Goal: Information Seeking & Learning: Learn about a topic

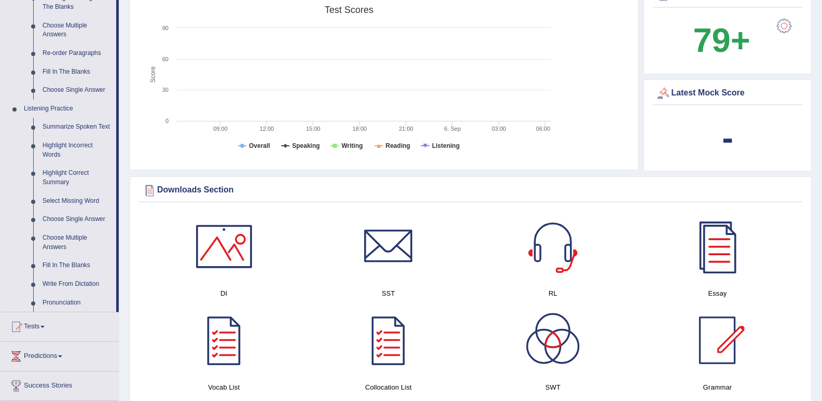
scroll to position [363, 0]
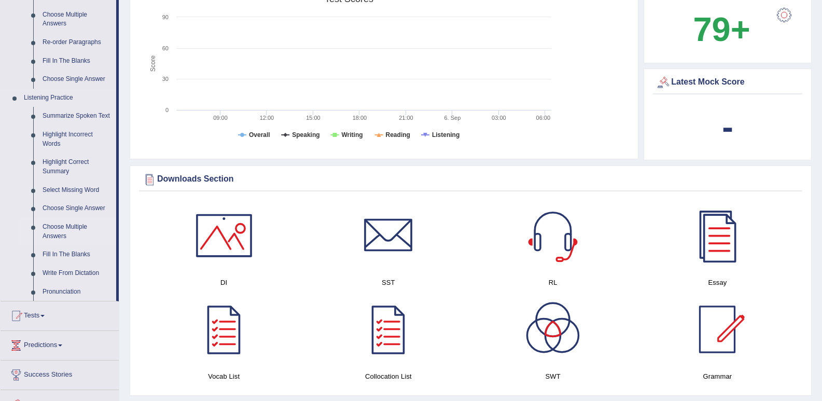
click at [60, 232] on link "Choose Multiple Answers" at bounding box center [77, 231] width 78 height 27
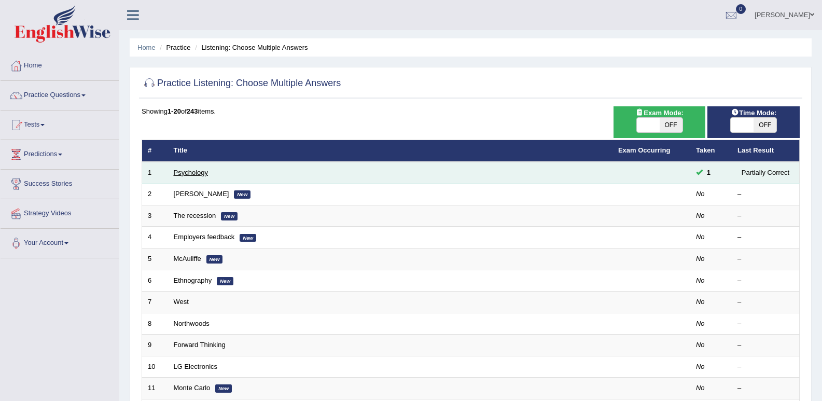
click at [196, 170] on link "Psychology" at bounding box center [191, 173] width 34 height 8
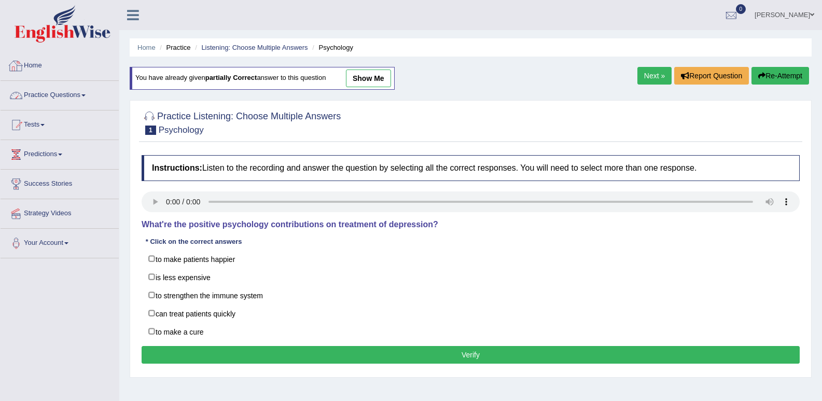
click at [114, 81] on link "Practice Questions" at bounding box center [60, 94] width 118 height 26
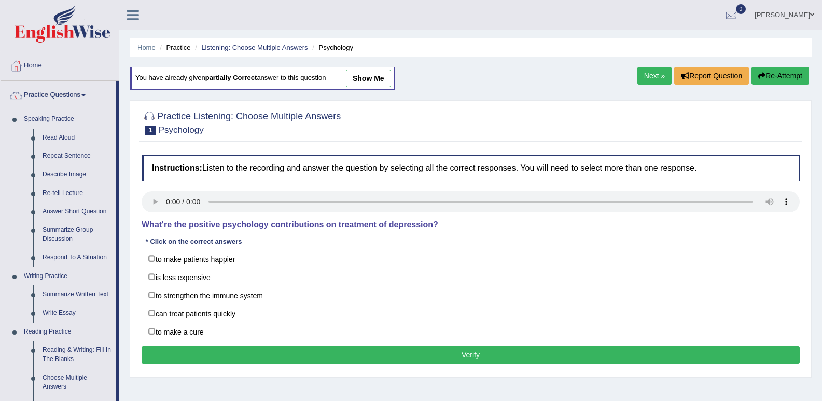
click at [479, 68] on div "Home Practice Listening: Choose Multiple Answers Psychology You have already gi…" at bounding box center [470, 259] width 703 height 519
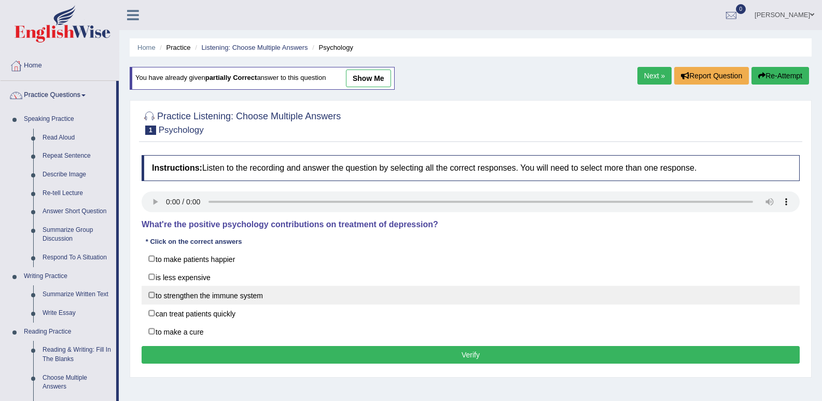
click at [175, 299] on label "to strengthen the immune system" at bounding box center [471, 295] width 658 height 19
checkbox input "true"
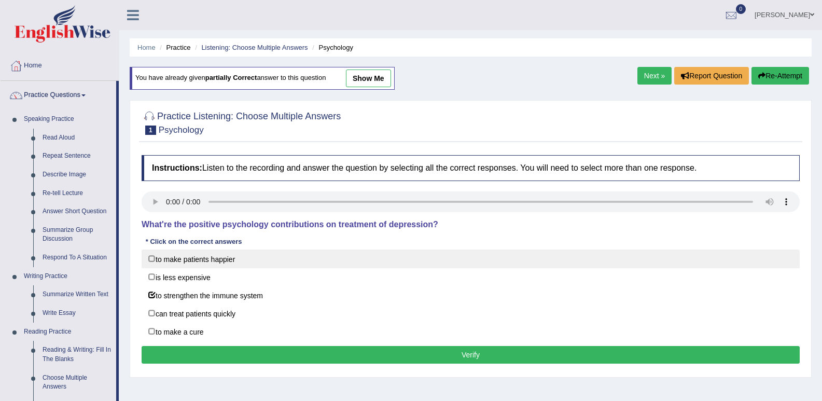
click at [168, 258] on label "to make patients happier" at bounding box center [471, 258] width 658 height 19
checkbox input "true"
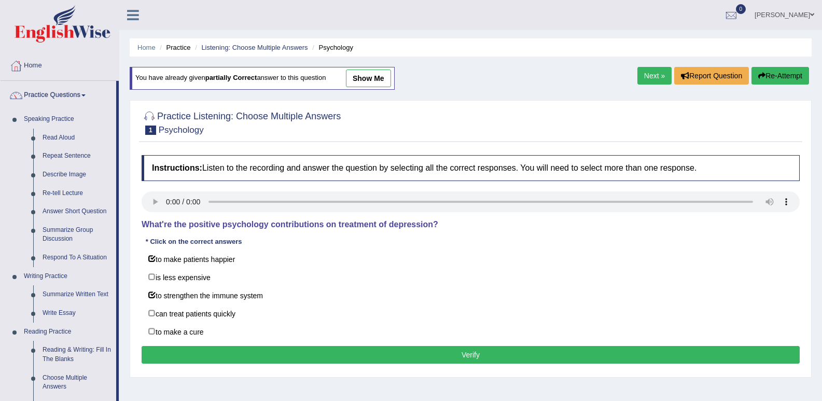
click at [493, 355] on button "Verify" at bounding box center [471, 355] width 658 height 18
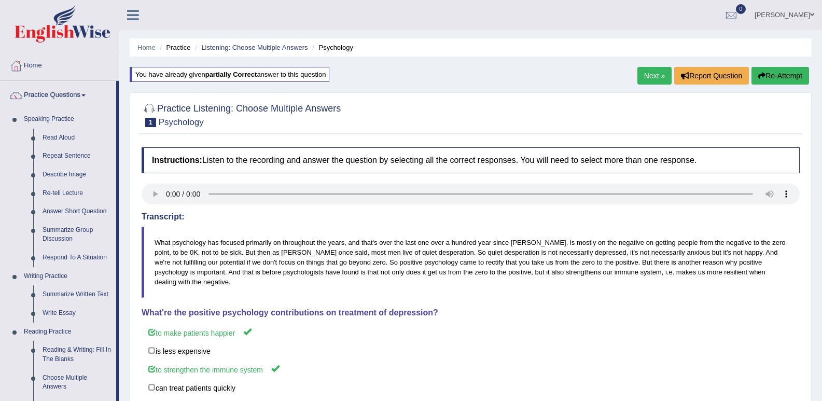
click at [660, 71] on link "Next »" at bounding box center [654, 76] width 34 height 18
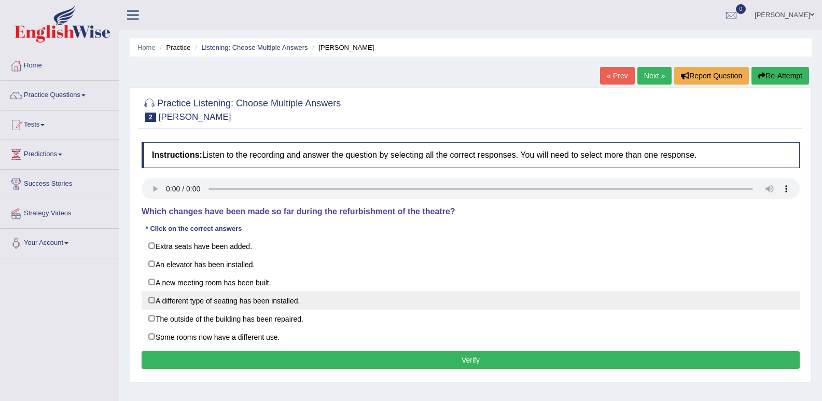
click at [150, 297] on label "A different type of seating has been installed." at bounding box center [471, 300] width 658 height 19
checkbox input "true"
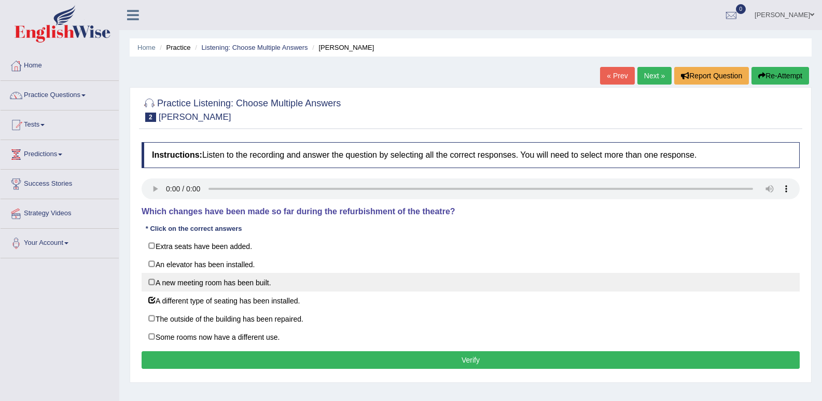
click at [153, 286] on label "A new meeting room has been built." at bounding box center [471, 282] width 658 height 19
checkbox input "true"
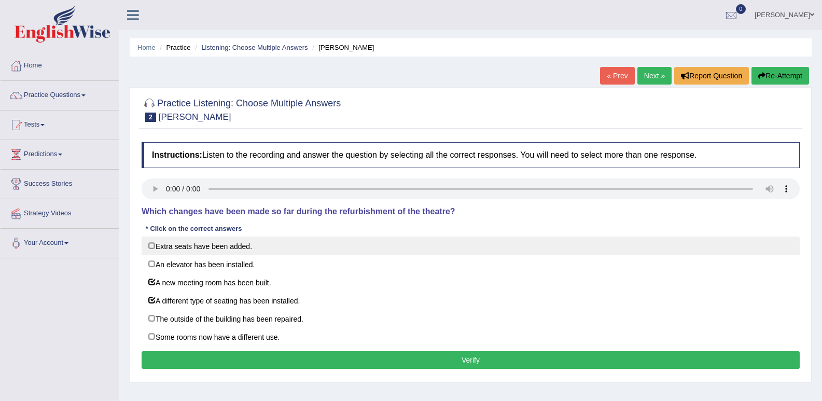
click at [147, 250] on label "Extra seats have been added." at bounding box center [471, 245] width 658 height 19
checkbox input "true"
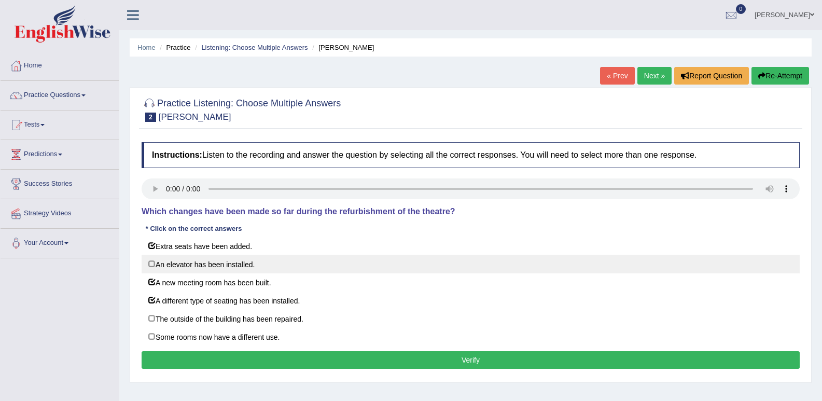
click at [151, 262] on label "An elevator has been installed." at bounding box center [471, 264] width 658 height 19
checkbox input "true"
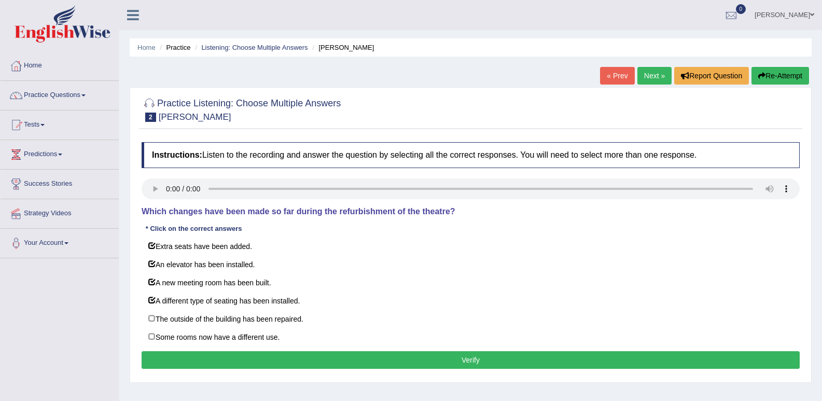
click at [376, 354] on button "Verify" at bounding box center [471, 360] width 658 height 18
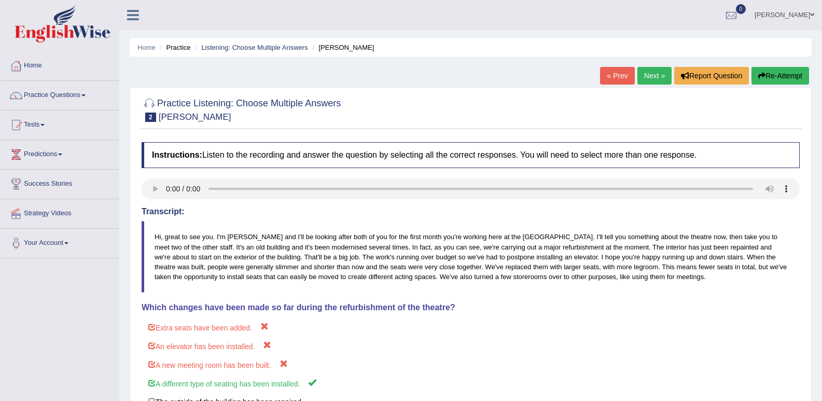
click at [653, 79] on link "Next »" at bounding box center [654, 76] width 34 height 18
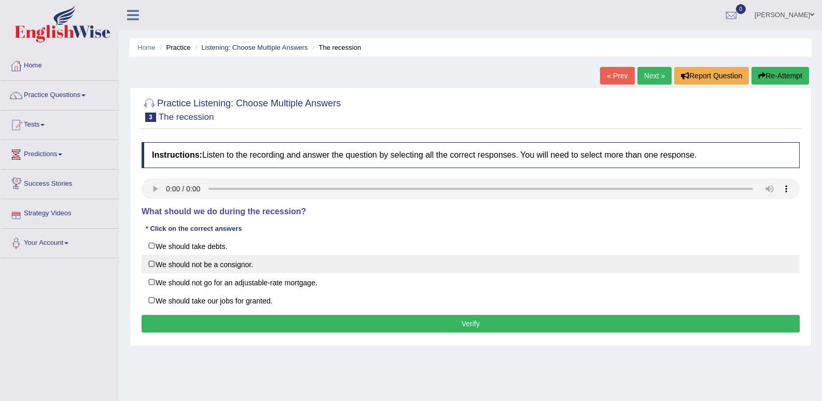
click at [154, 261] on label "We should not be a consignor." at bounding box center [471, 264] width 658 height 19
checkbox input "true"
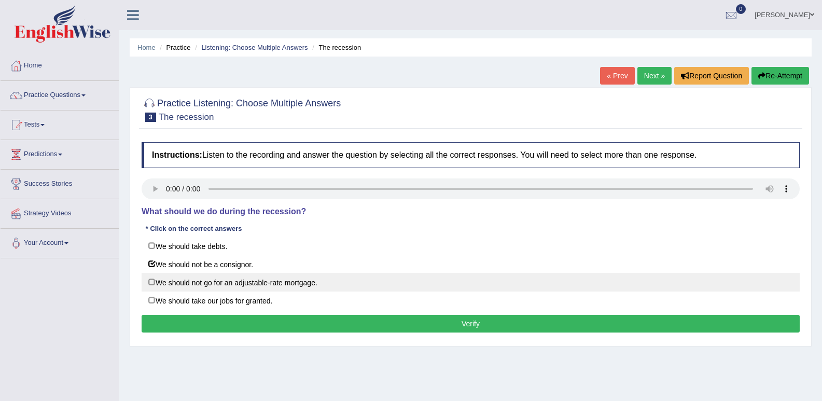
click at [155, 278] on label "We should not go for an adjustable-rate mortgage." at bounding box center [471, 282] width 658 height 19
checkbox input "true"
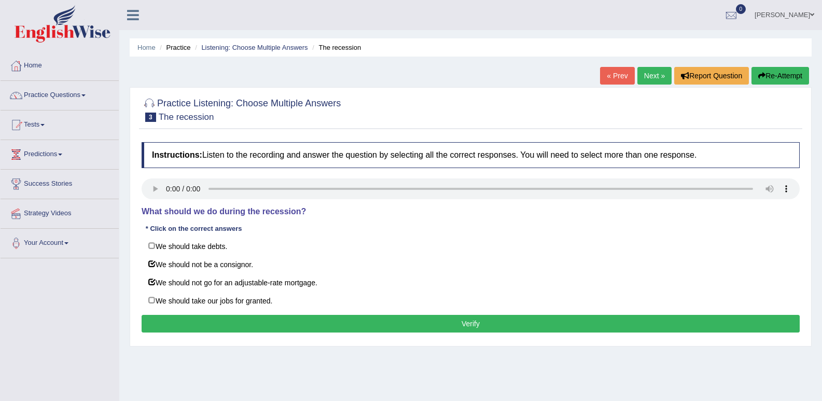
click at [416, 319] on button "Verify" at bounding box center [471, 324] width 658 height 18
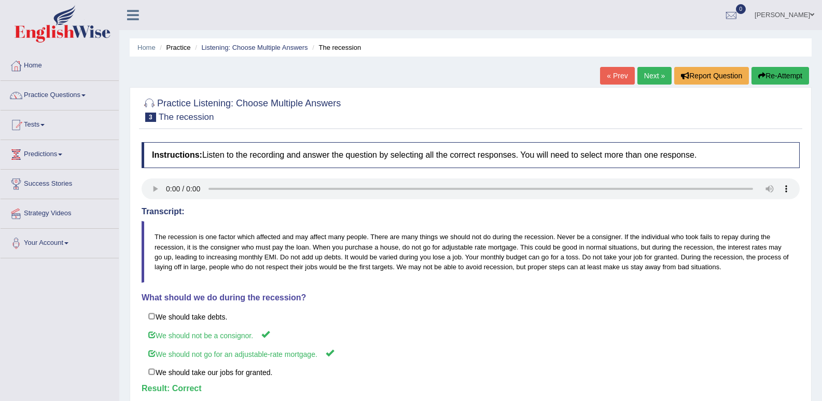
click at [648, 74] on link "Next »" at bounding box center [654, 76] width 34 height 18
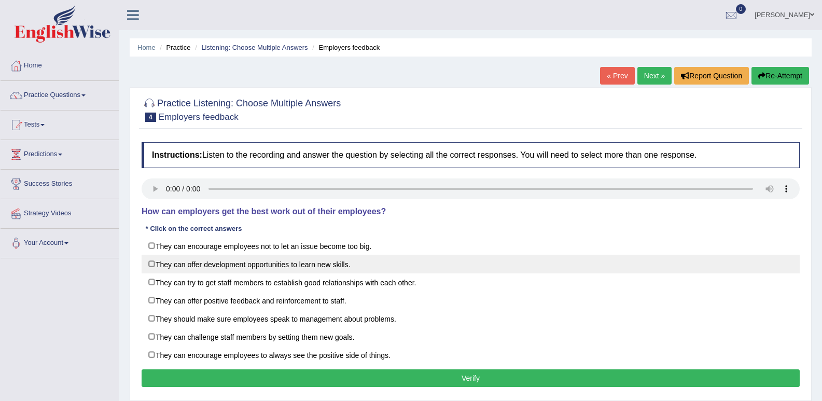
click at [150, 269] on label "They can offer development opportunities to learn new skills." at bounding box center [471, 264] width 658 height 19
checkbox input "true"
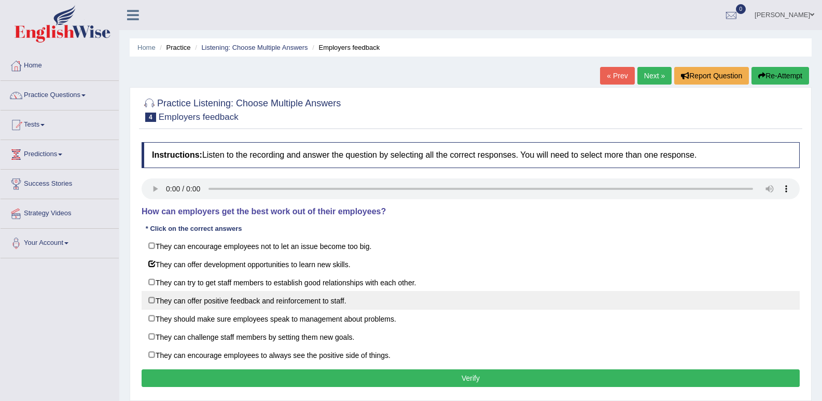
click at [151, 298] on label "They can offer positive feedback and reinforcement to staff." at bounding box center [471, 300] width 658 height 19
checkbox input "true"
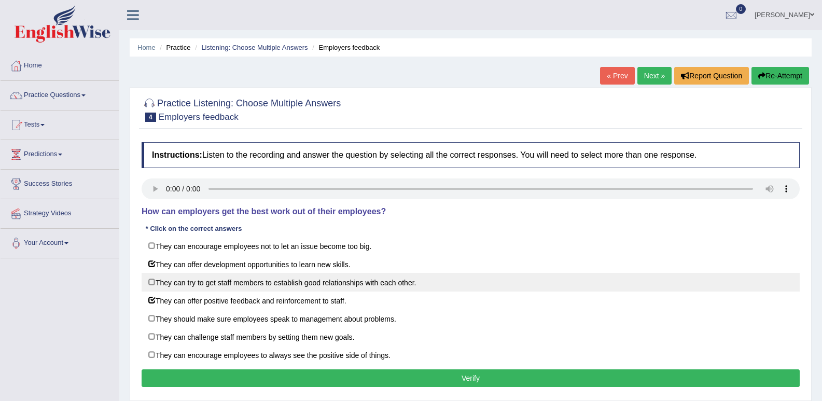
click at [144, 285] on label "They can try to get staff members to establish good relationships with each oth…" at bounding box center [471, 282] width 658 height 19
checkbox input "true"
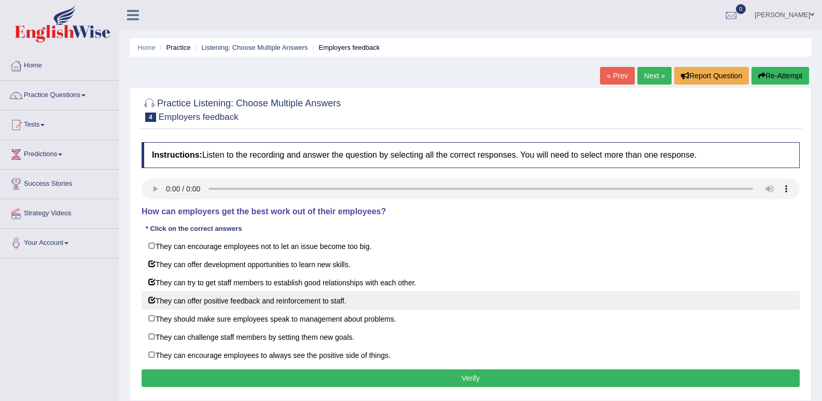
click at [151, 297] on label "They can offer positive feedback and reinforcement to staff." at bounding box center [471, 300] width 658 height 19
checkbox input "false"
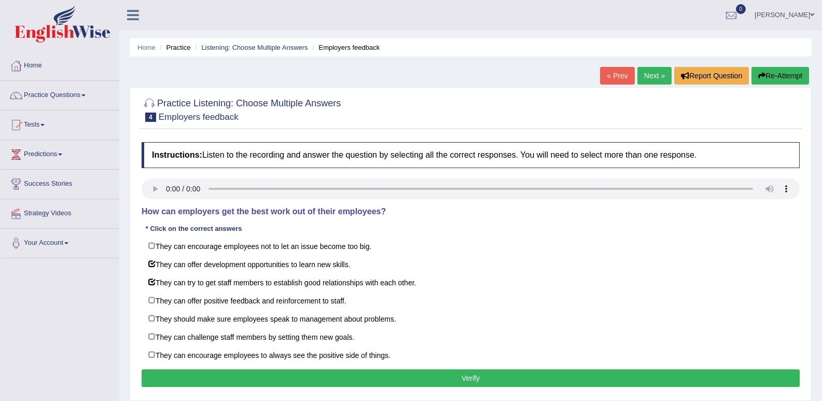
click at [408, 377] on button "Verify" at bounding box center [471, 378] width 658 height 18
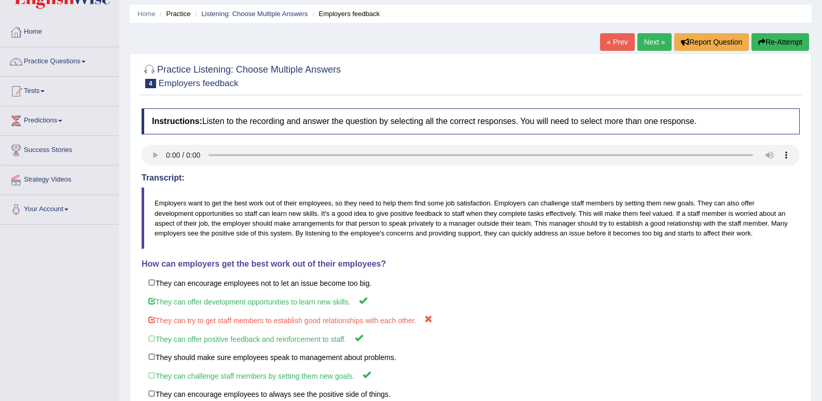
scroll to position [52, 0]
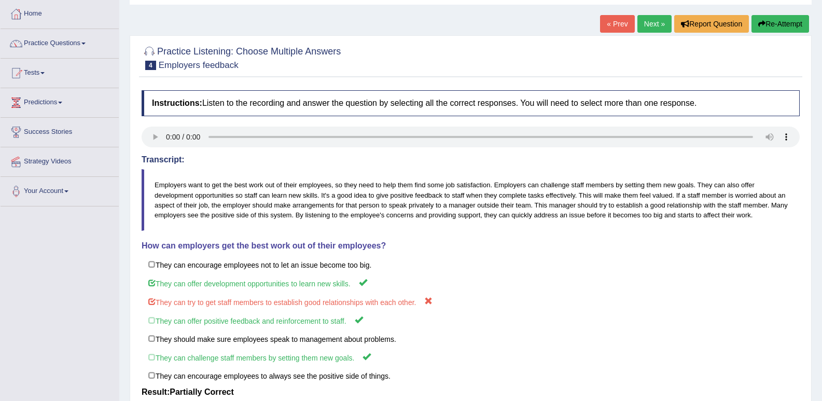
click at [650, 29] on link "Next »" at bounding box center [654, 24] width 34 height 18
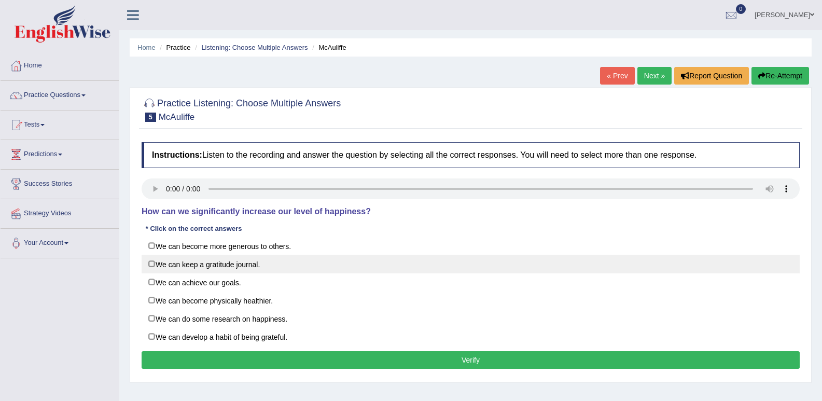
click at [146, 266] on label "We can keep a gratitude journal." at bounding box center [471, 264] width 658 height 19
checkbox input "true"
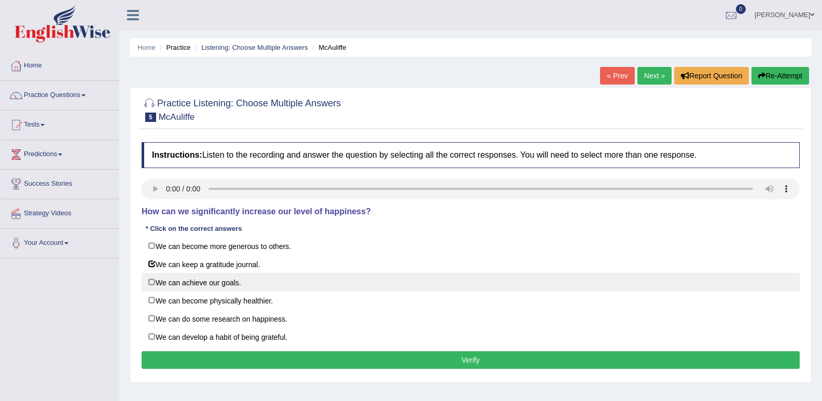
click at [153, 281] on label "We can achieve our goals." at bounding box center [471, 282] width 658 height 19
checkbox input "true"
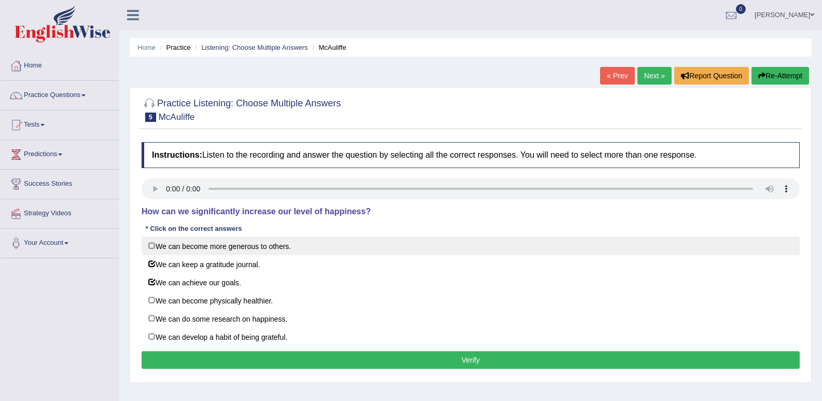
click at [156, 252] on label "We can become more generous to others." at bounding box center [471, 245] width 658 height 19
checkbox input "true"
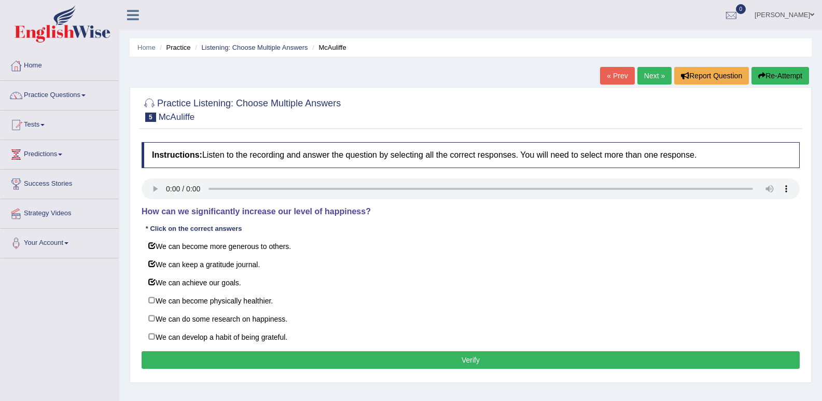
click at [330, 365] on button "Verify" at bounding box center [471, 360] width 658 height 18
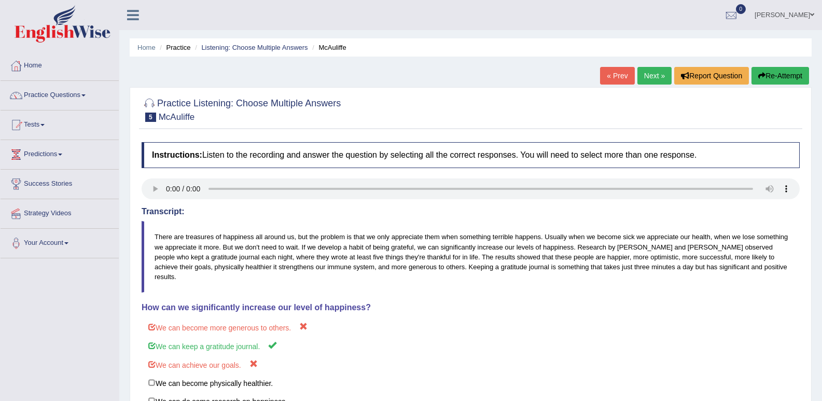
click at [650, 74] on link "Next »" at bounding box center [654, 76] width 34 height 18
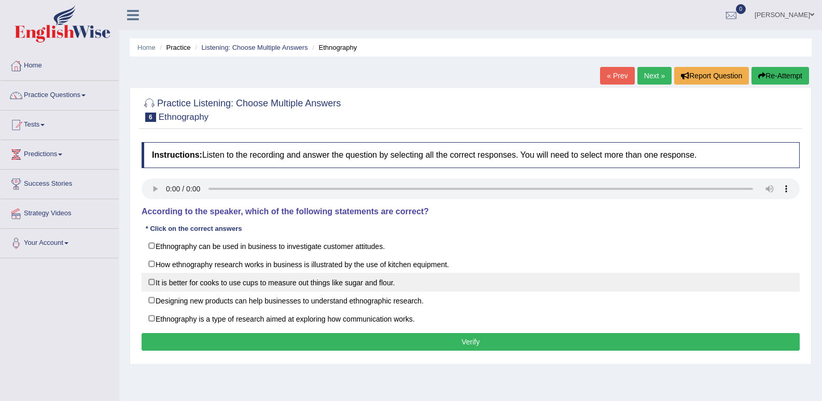
click at [151, 282] on label "It is better for cooks to use cups to measure out things like sugar and flour." at bounding box center [471, 282] width 658 height 19
click at [147, 283] on label "It is better for cooks to use cups to measure out things like sugar and flour." at bounding box center [471, 282] width 658 height 19
checkbox input "true"
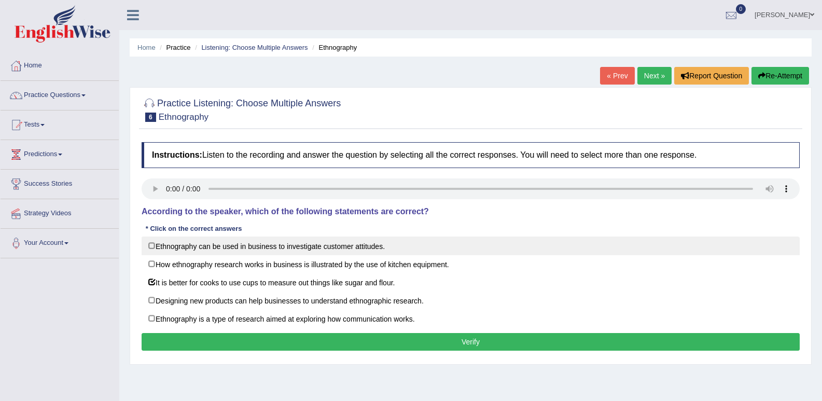
click at [145, 253] on label "Ethnography can be used in business to investigate customer attitudes." at bounding box center [471, 245] width 658 height 19
checkbox input "true"
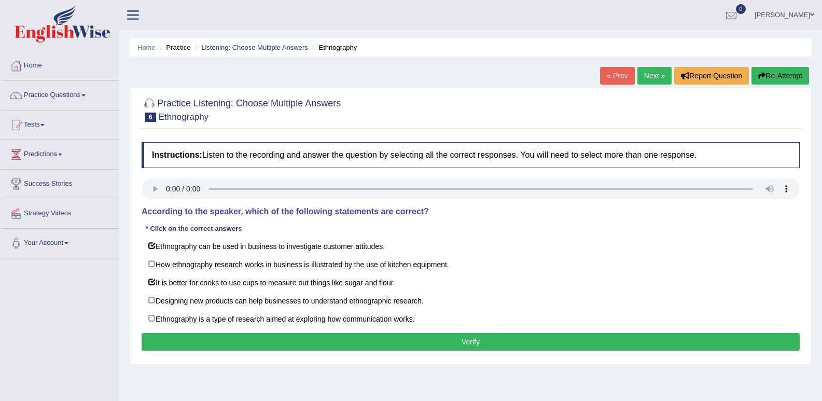
click at [256, 345] on button "Verify" at bounding box center [471, 342] width 658 height 18
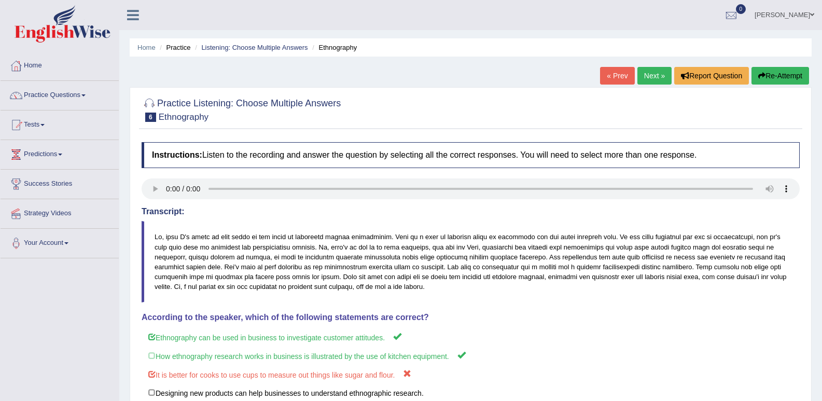
click at [662, 74] on link "Next »" at bounding box center [654, 76] width 34 height 18
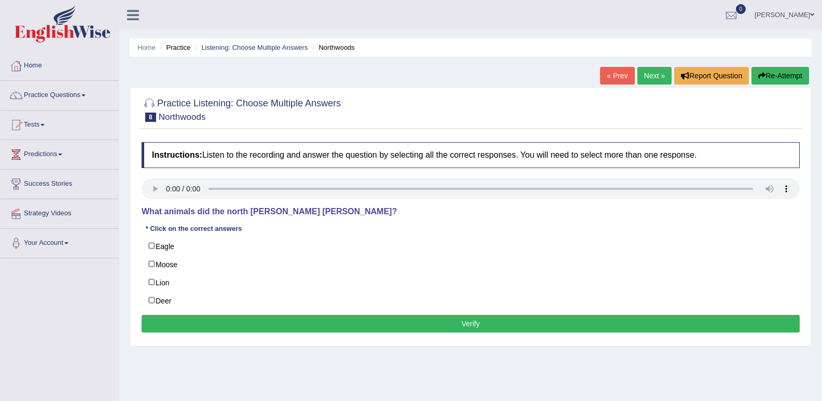
click at [607, 77] on link "« Prev" at bounding box center [617, 76] width 34 height 18
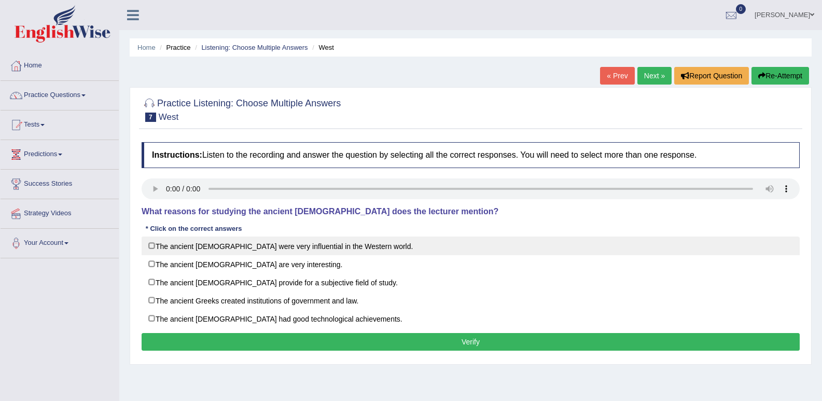
click at [148, 242] on label "The ancient Greeks were very influential in the Western world." at bounding box center [471, 245] width 658 height 19
checkbox input "true"
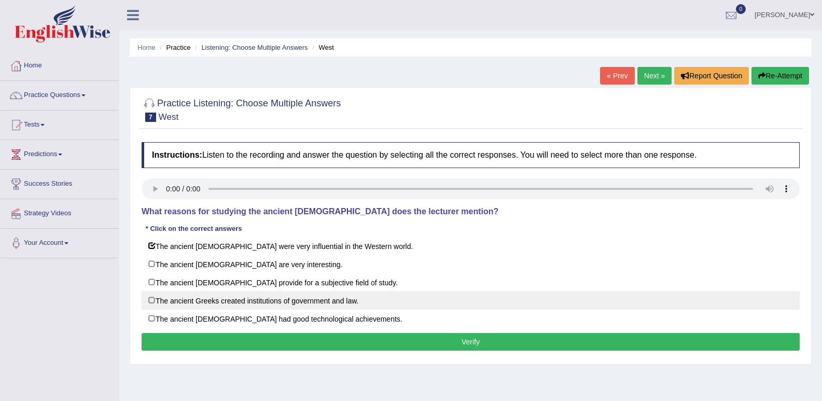
click at [165, 298] on label "The ancient Greeks created institutions of government and law." at bounding box center [471, 300] width 658 height 19
checkbox input "true"
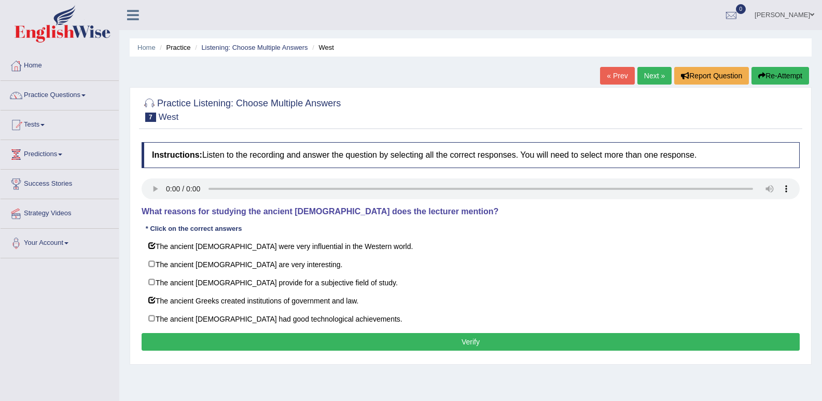
click at [248, 342] on button "Verify" at bounding box center [471, 342] width 658 height 18
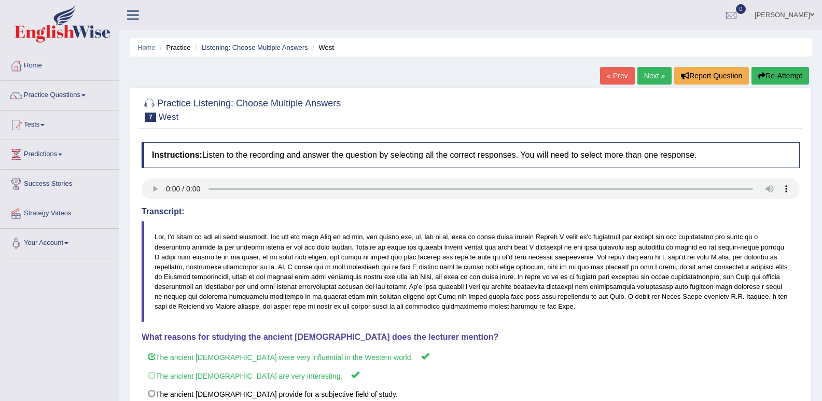
click at [650, 79] on link "Next »" at bounding box center [654, 76] width 34 height 18
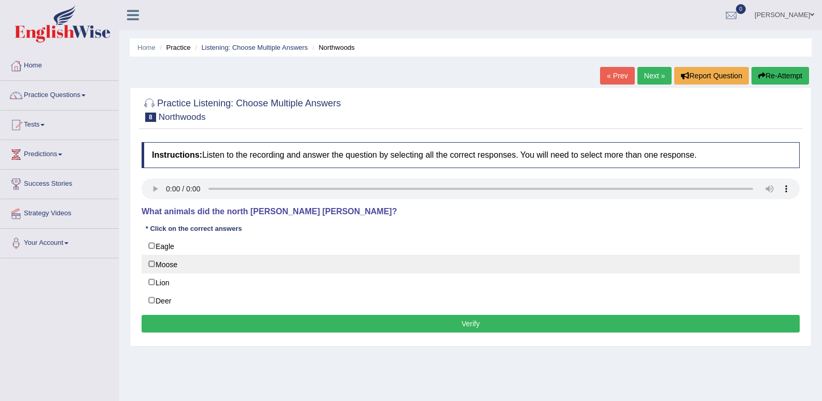
click at [151, 263] on label "Moose" at bounding box center [471, 264] width 658 height 19
checkbox input "true"
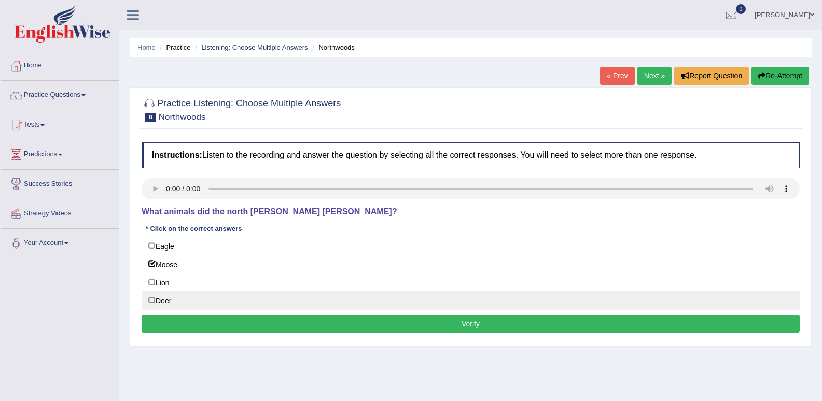
click at [154, 299] on label "Deer" at bounding box center [471, 300] width 658 height 19
checkbox input "true"
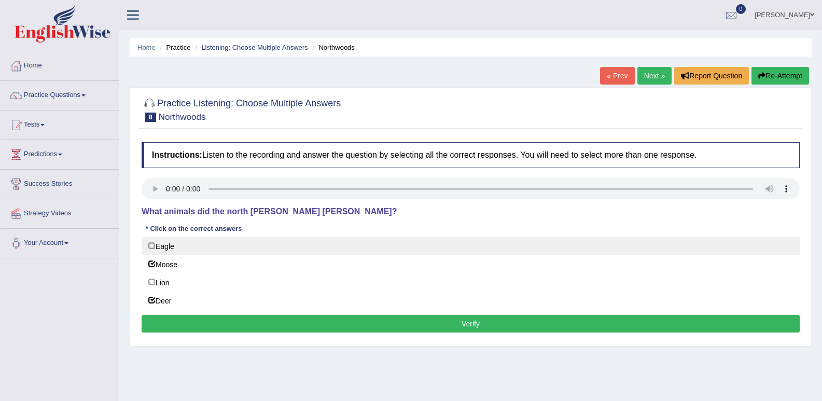
click at [175, 242] on label "Eagle" at bounding box center [471, 245] width 658 height 19
checkbox input "true"
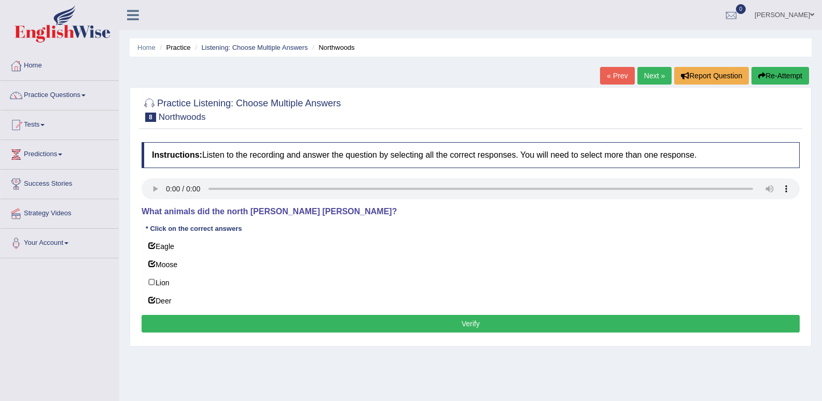
click at [425, 326] on button "Verify" at bounding box center [471, 324] width 658 height 18
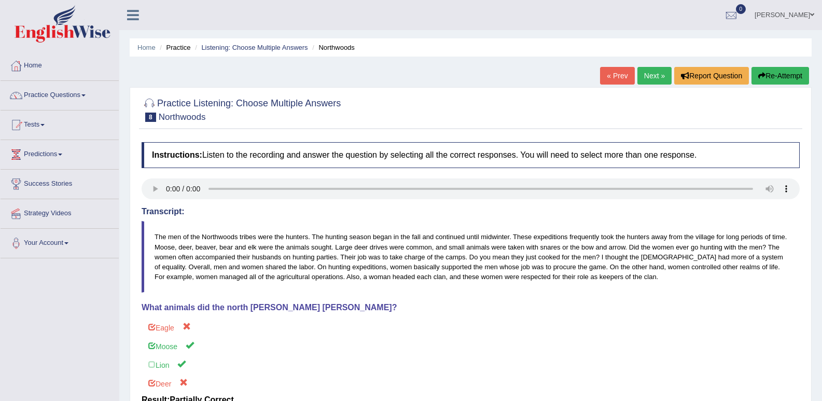
click at [657, 76] on link "Next »" at bounding box center [654, 76] width 34 height 18
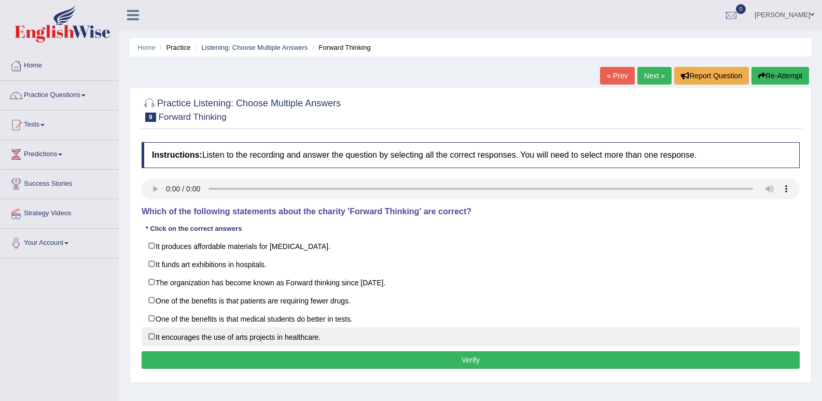
click at [150, 340] on label "It encourages the use of arts projects in healthcare." at bounding box center [471, 336] width 658 height 19
checkbox input "true"
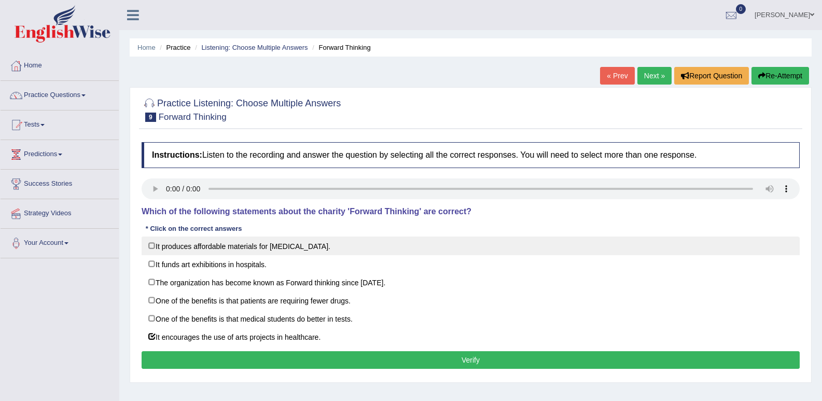
click at [145, 254] on label "It produces affordable materials for art therapy." at bounding box center [471, 245] width 658 height 19
checkbox input "true"
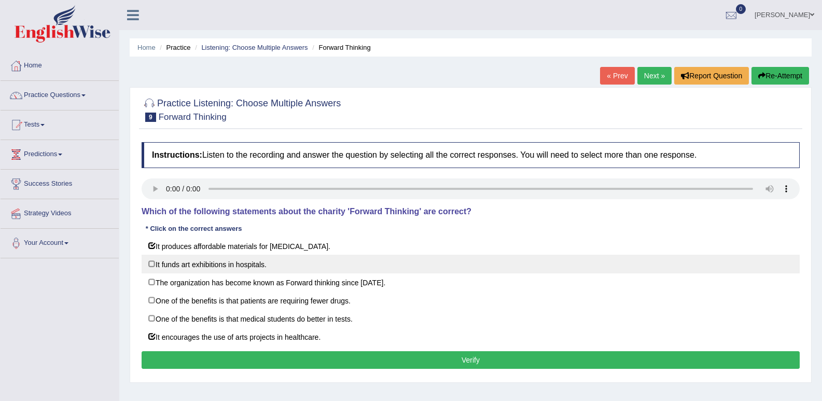
click at [146, 264] on label "It funds art exhibitions in hospitals." at bounding box center [471, 264] width 658 height 19
checkbox input "true"
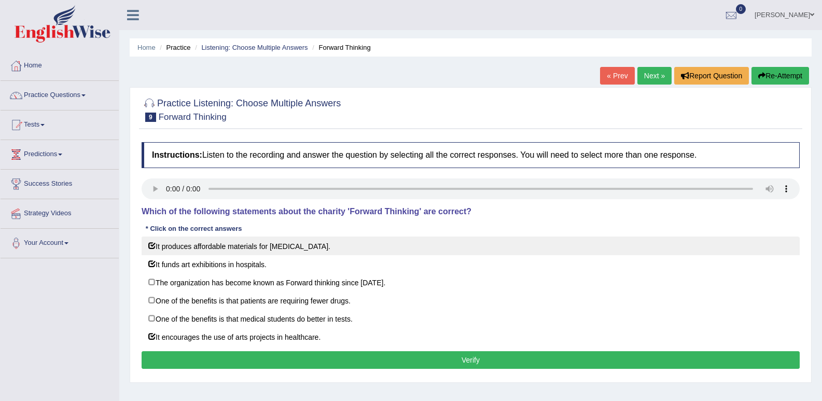
click at [148, 253] on label "It produces affordable materials for art therapy." at bounding box center [471, 245] width 658 height 19
checkbox input "false"
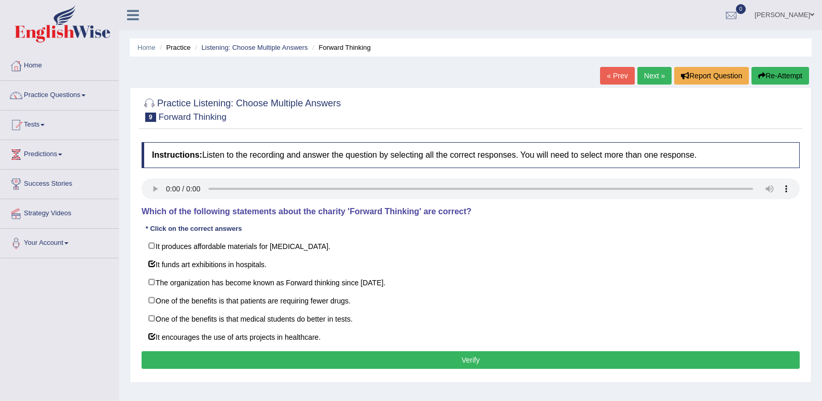
click at [361, 366] on button "Verify" at bounding box center [471, 360] width 658 height 18
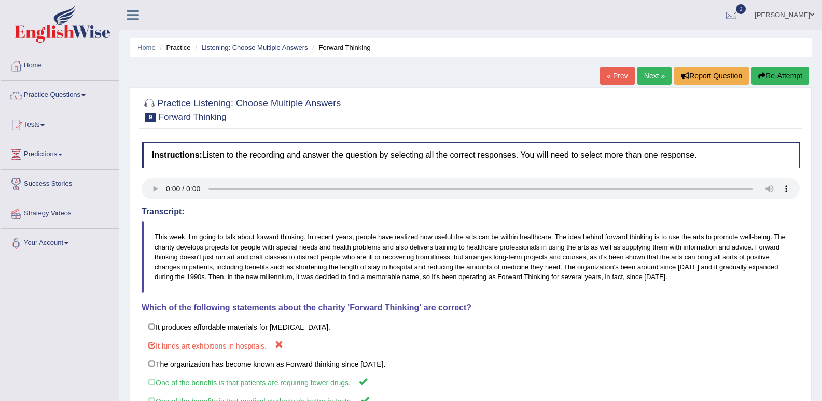
click at [659, 73] on link "Next »" at bounding box center [654, 76] width 34 height 18
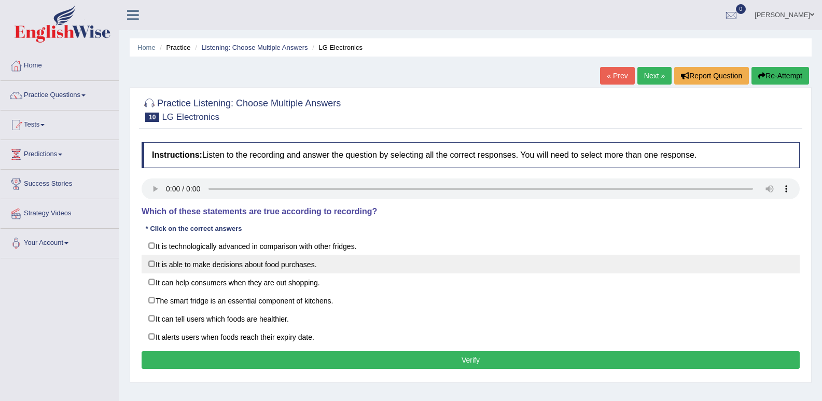
click at [155, 260] on label "It is able to make decisions about food purchases." at bounding box center [471, 264] width 658 height 19
checkbox input "true"
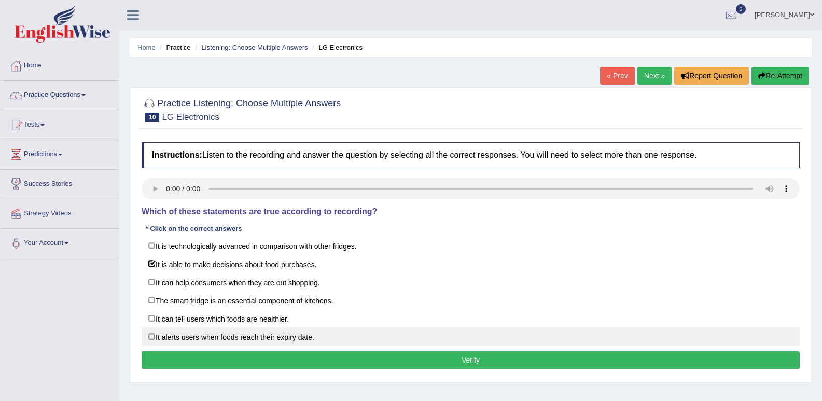
click at [145, 336] on label "It alerts users when foods reach their expiry date." at bounding box center [471, 336] width 658 height 19
checkbox input "true"
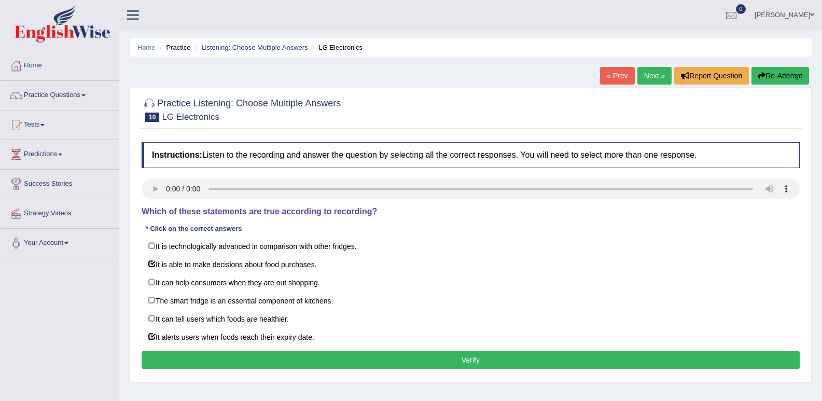
click at [266, 365] on button "Verify" at bounding box center [471, 360] width 658 height 18
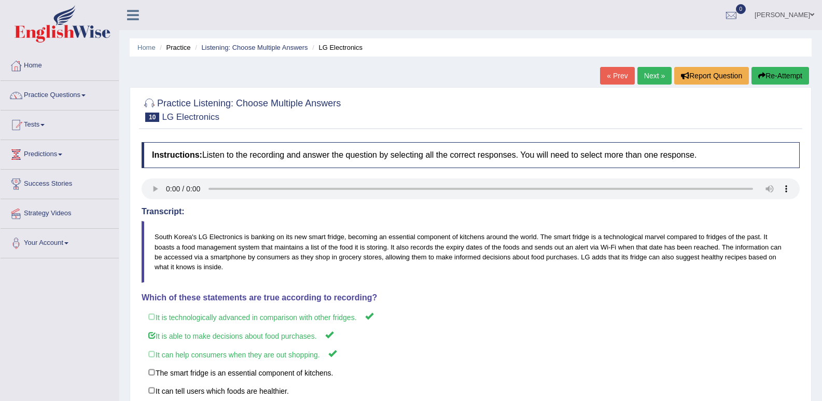
click at [645, 82] on link "Next »" at bounding box center [654, 76] width 34 height 18
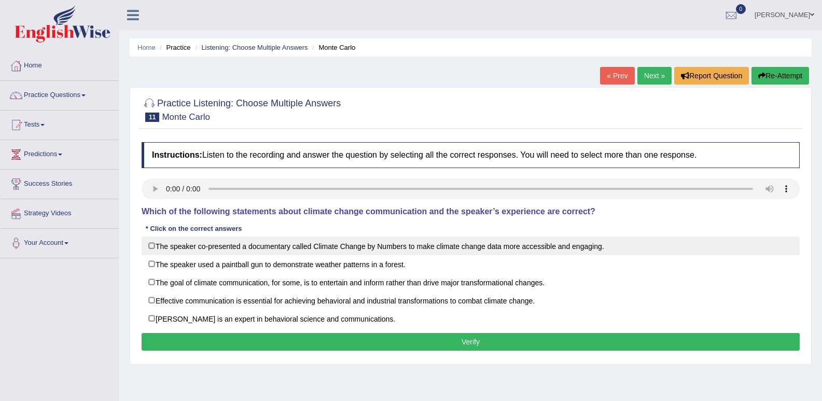
click at [163, 242] on label "The speaker co-presented a documentary called Climate Change by Numbers to make…" at bounding box center [471, 245] width 658 height 19
checkbox input "true"
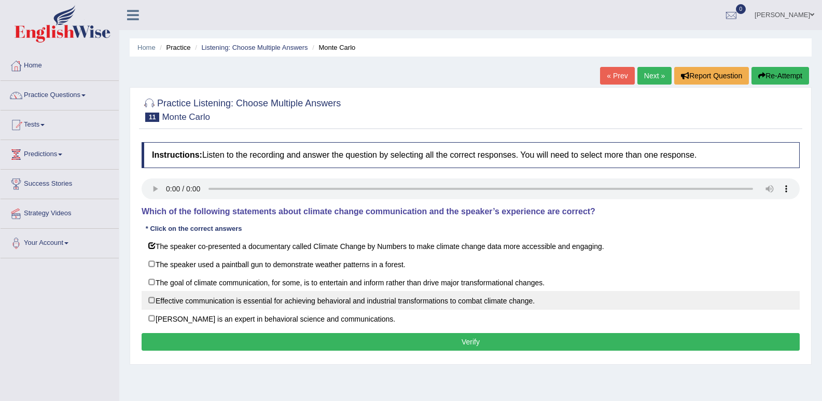
click at [176, 299] on label "Effective communication is essential for achieving behavioral and industrial tr…" at bounding box center [471, 300] width 658 height 19
checkbox input "true"
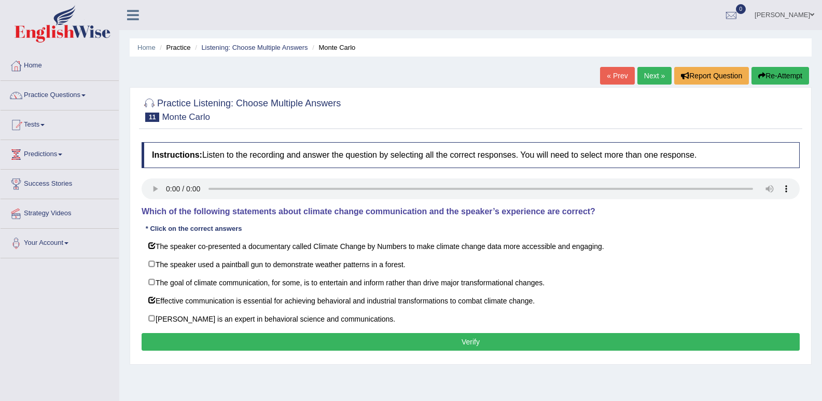
click at [251, 347] on button "Verify" at bounding box center [471, 342] width 658 height 18
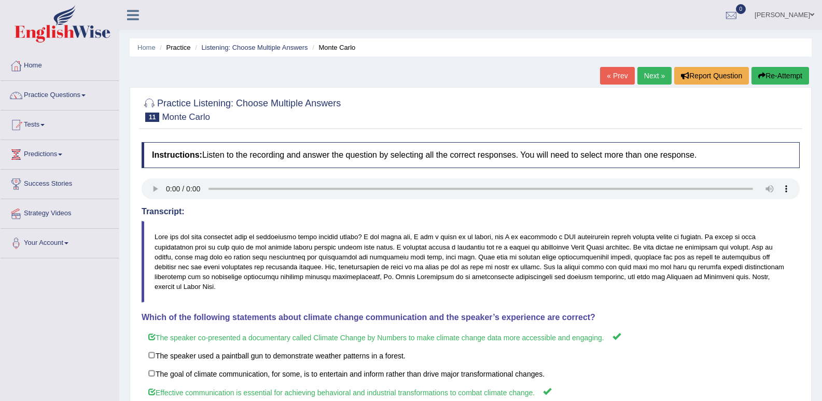
click at [658, 76] on link "Next »" at bounding box center [654, 76] width 34 height 18
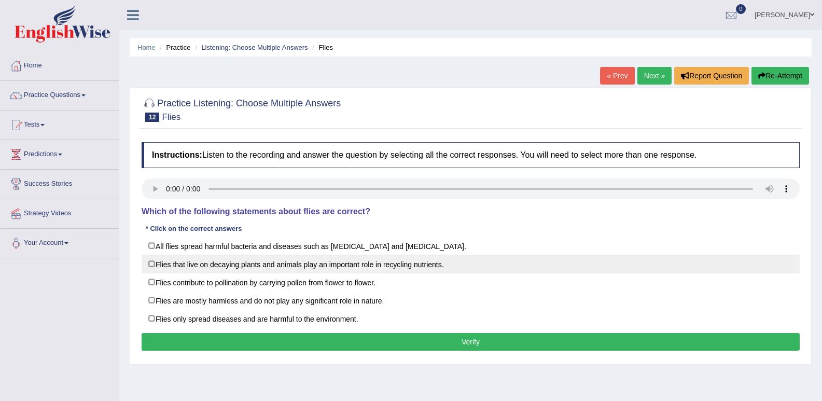
click at [150, 263] on label "Flies that live on decaying plants and animals play an important role in recycl…" at bounding box center [471, 264] width 658 height 19
checkbox input "true"
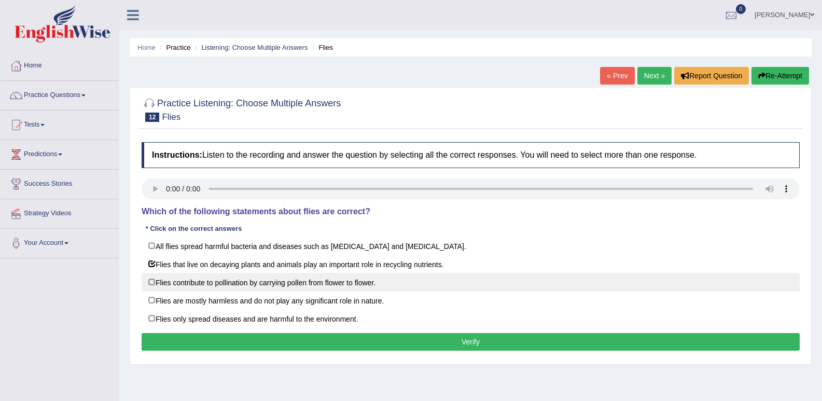
click at [153, 286] on label "Flies contribute to pollination by carrying pollen from flower to flower." at bounding box center [471, 282] width 658 height 19
checkbox input "true"
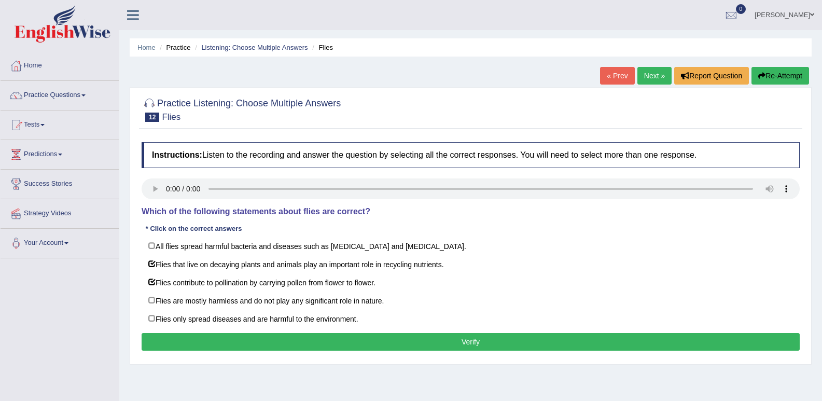
click at [374, 348] on button "Verify" at bounding box center [471, 342] width 658 height 18
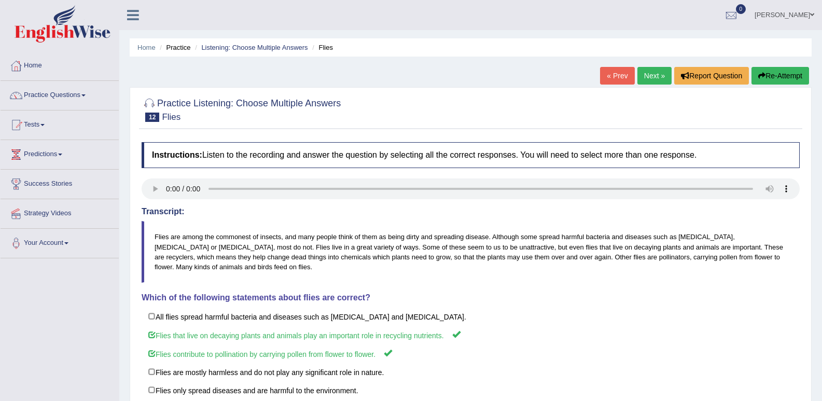
click at [639, 77] on link "Next »" at bounding box center [654, 76] width 34 height 18
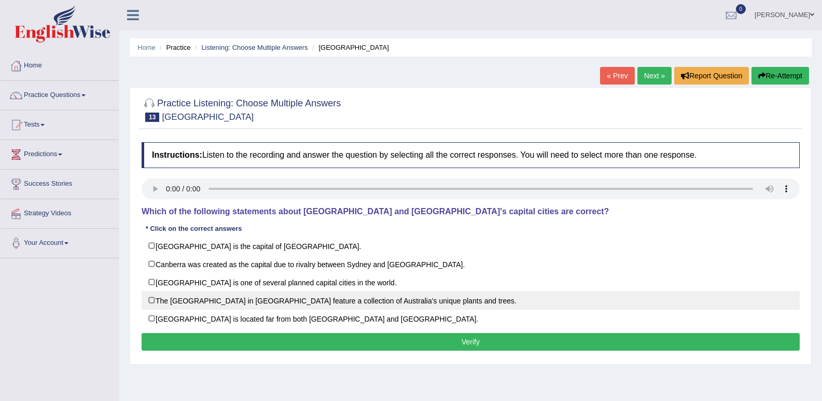
click at [152, 302] on label "The [GEOGRAPHIC_DATA] in [GEOGRAPHIC_DATA] feature a collection of Australia’s …" at bounding box center [471, 300] width 658 height 19
checkbox input "true"
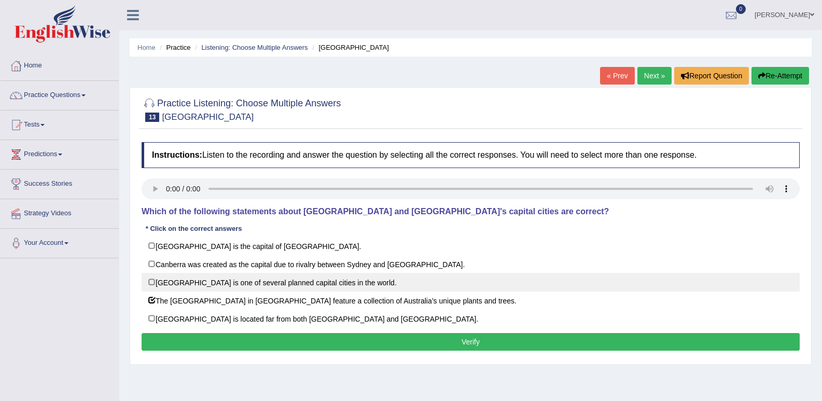
click at [155, 279] on label "[GEOGRAPHIC_DATA] is one of several planned capital cities in the world." at bounding box center [471, 282] width 658 height 19
checkbox input "true"
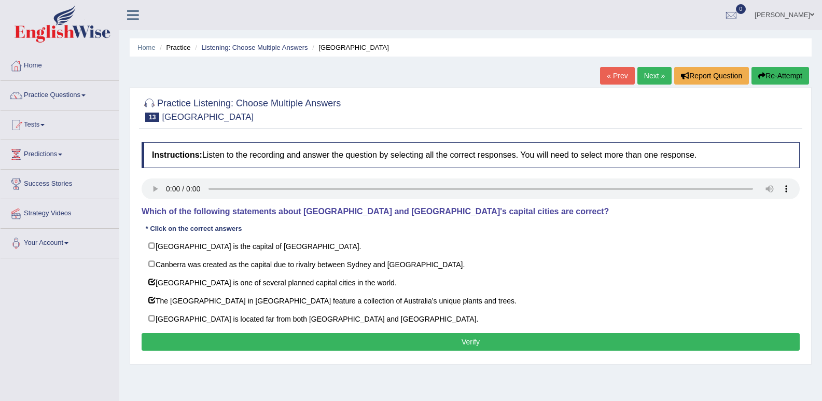
click at [339, 337] on button "Verify" at bounding box center [471, 342] width 658 height 18
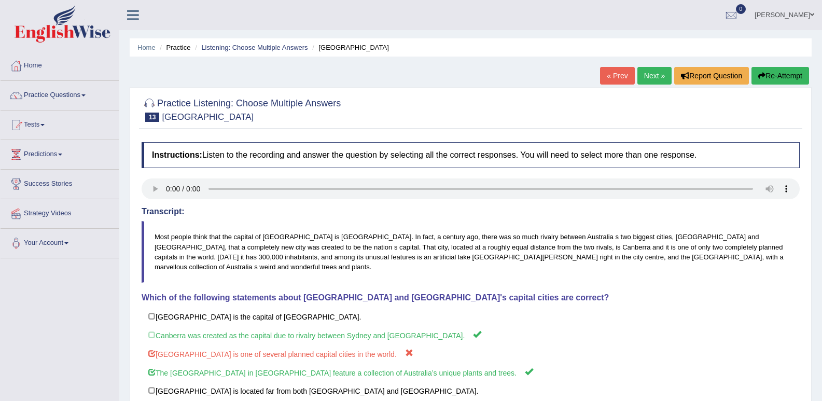
click at [648, 65] on div "Home Practice Listening: Choose Multiple Answers [GEOGRAPHIC_DATA] « Prev Next …" at bounding box center [470, 259] width 703 height 519
click at [648, 69] on link "Next »" at bounding box center [654, 76] width 34 height 18
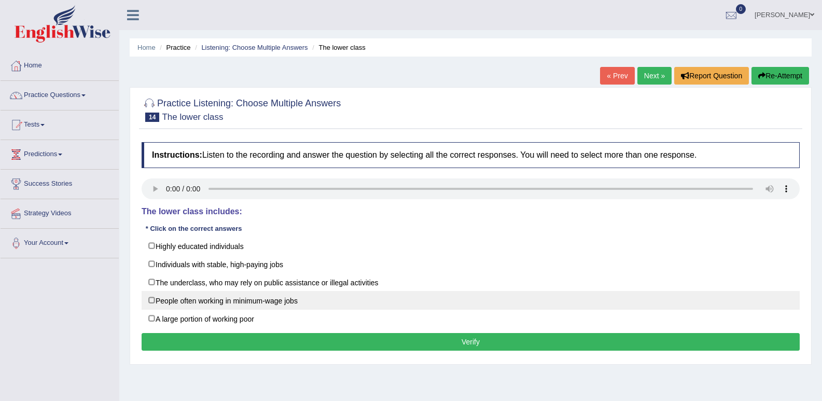
click at [178, 296] on label "People often working in minimum-wage jobs" at bounding box center [471, 300] width 658 height 19
checkbox input "true"
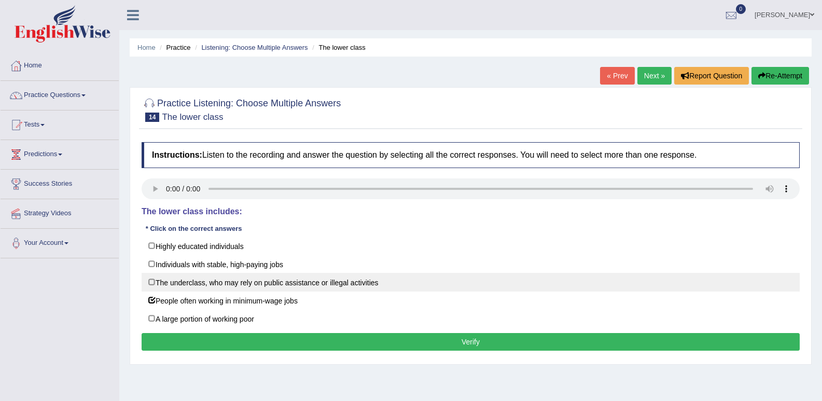
click at [213, 279] on label "The underclass, who may rely on public assistance or illegal activities" at bounding box center [471, 282] width 658 height 19
checkbox input "true"
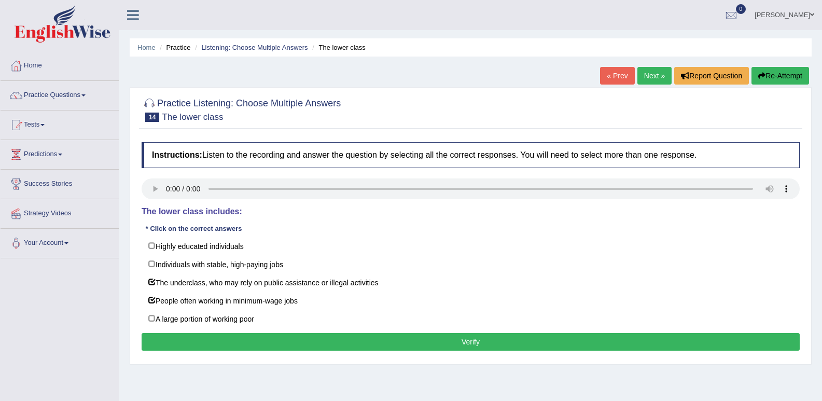
click at [315, 343] on button "Verify" at bounding box center [471, 342] width 658 height 18
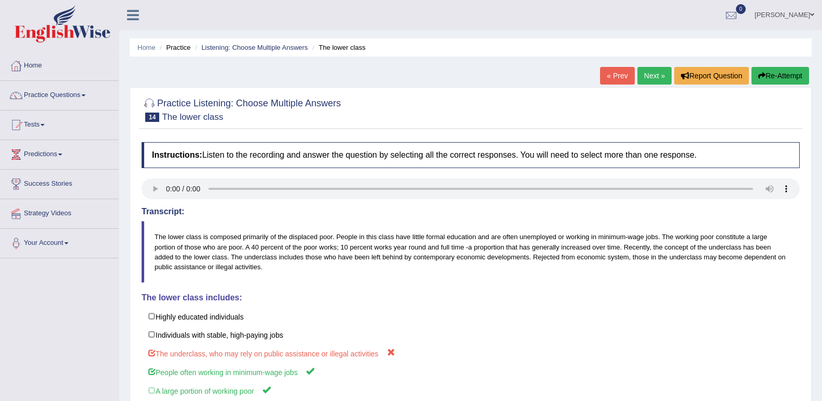
click at [650, 76] on link "Next »" at bounding box center [654, 76] width 34 height 18
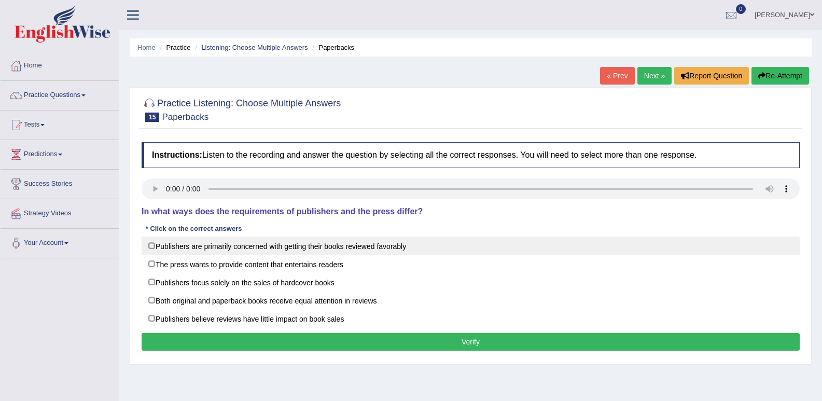
click at [166, 243] on label "Publishers are primarily concerned with getting their books reviewed favorably" at bounding box center [471, 245] width 658 height 19
checkbox input "true"
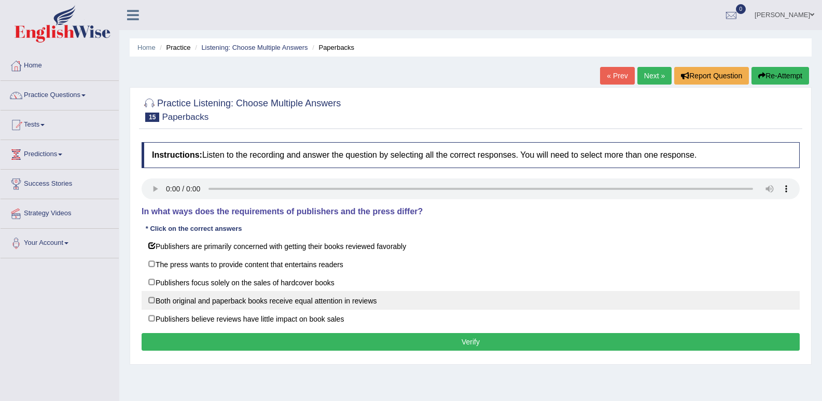
click at [176, 297] on label "Both original and paperback books receive equal attention in reviews" at bounding box center [471, 300] width 658 height 19
checkbox input "true"
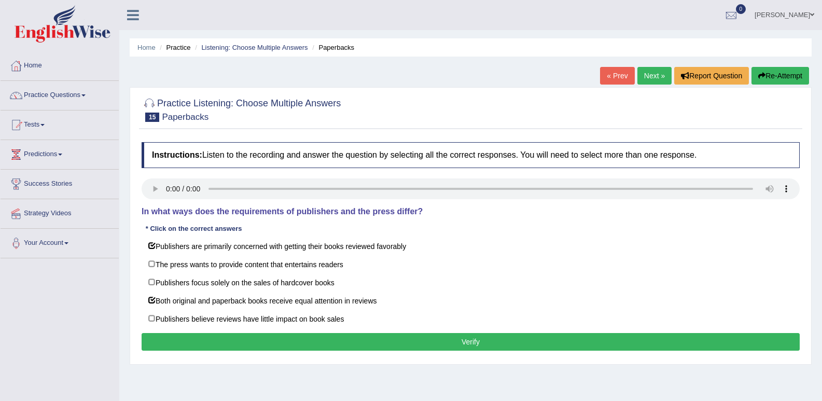
click at [339, 339] on button "Verify" at bounding box center [471, 342] width 658 height 18
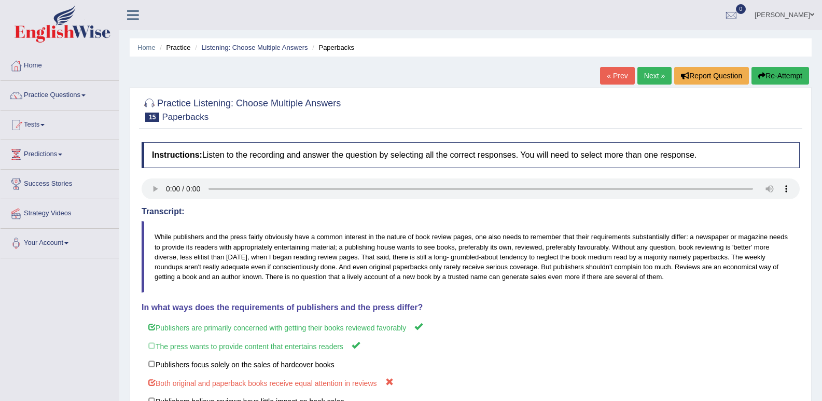
click at [646, 82] on link "Next »" at bounding box center [654, 76] width 34 height 18
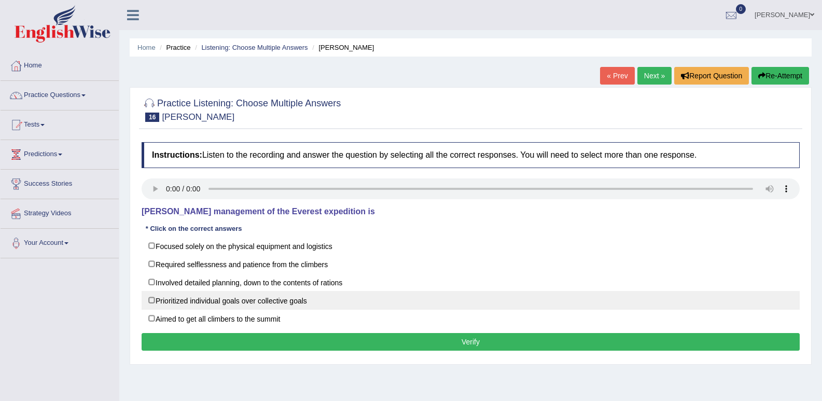
click at [154, 294] on label "Prioritized individual goals over collective goals" at bounding box center [471, 300] width 658 height 19
checkbox input "true"
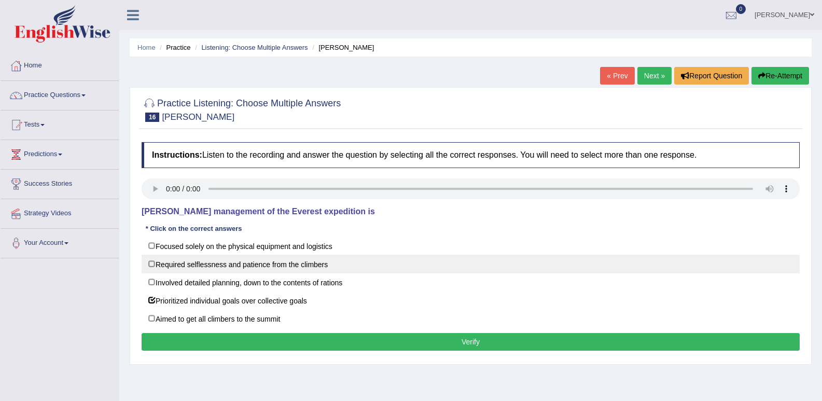
click at [154, 270] on label "Required selflessness and patience from the climbers" at bounding box center [471, 264] width 658 height 19
checkbox input "true"
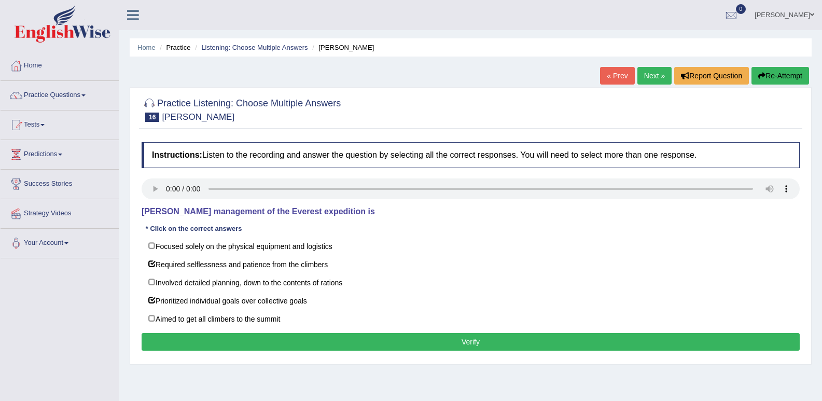
click at [403, 339] on button "Verify" at bounding box center [471, 342] width 658 height 18
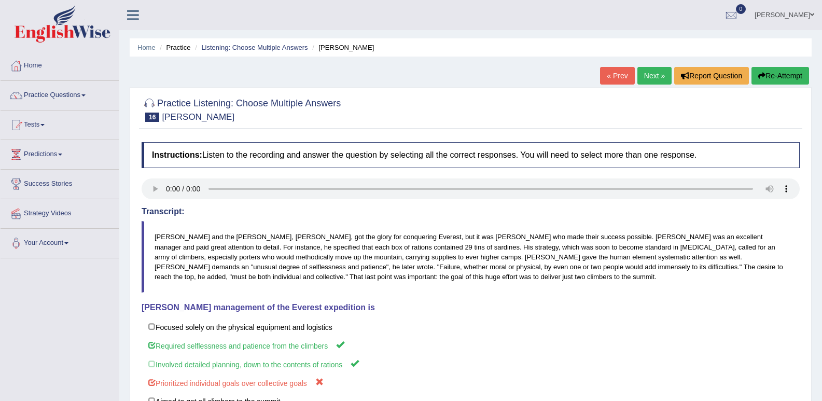
click at [652, 68] on link "Next »" at bounding box center [654, 76] width 34 height 18
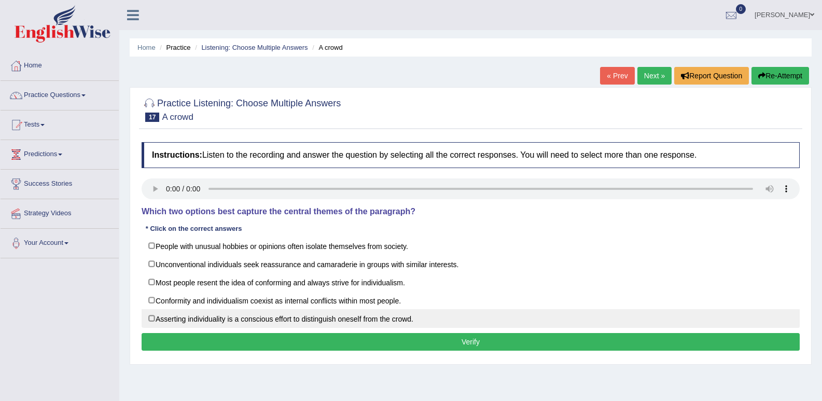
click at [159, 318] on label "Asserting individuality is a conscious effort to distinguish oneself from the c…" at bounding box center [471, 318] width 658 height 19
checkbox input "true"
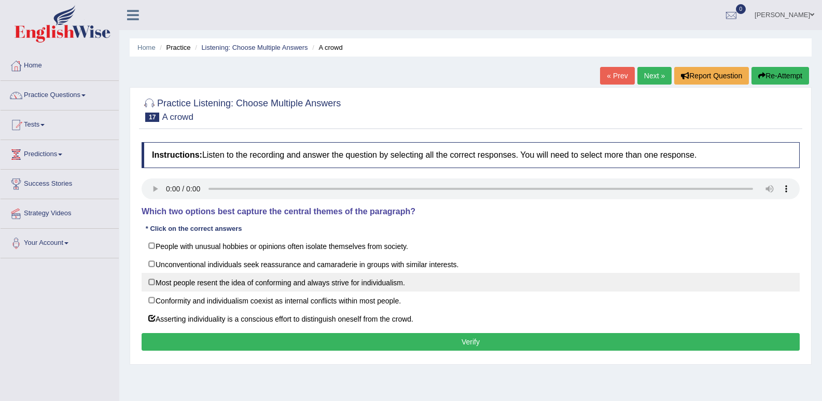
click at [162, 281] on label "Most people resent the idea of conforming and always strive for individualism." at bounding box center [471, 282] width 658 height 19
checkbox input "true"
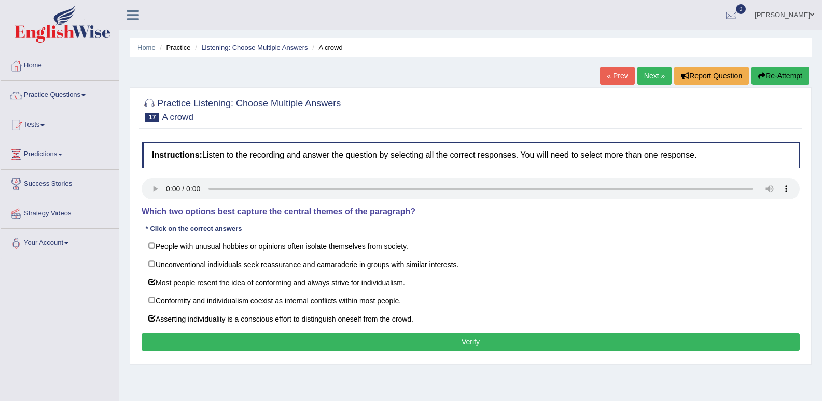
click at [375, 344] on button "Verify" at bounding box center [471, 342] width 658 height 18
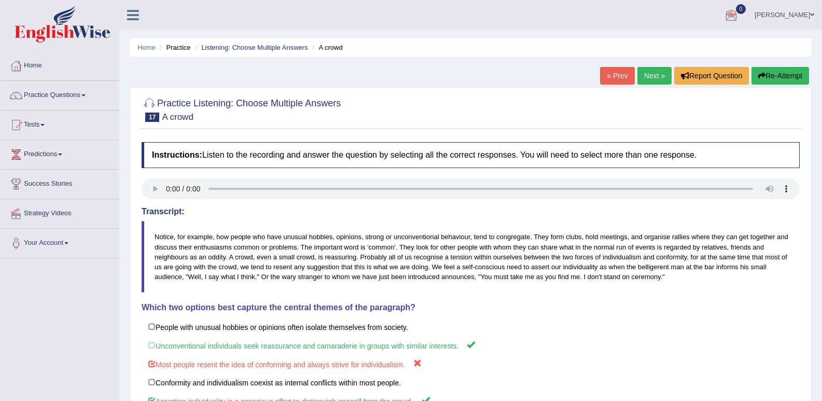
click at [647, 81] on link "Next »" at bounding box center [654, 76] width 34 height 18
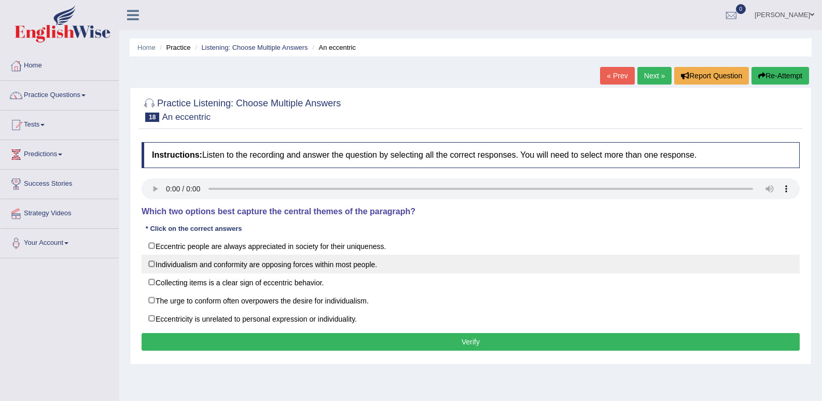
click at [197, 265] on label "Individualism and conformity are opposing forces within most people." at bounding box center [471, 264] width 658 height 19
checkbox input "true"
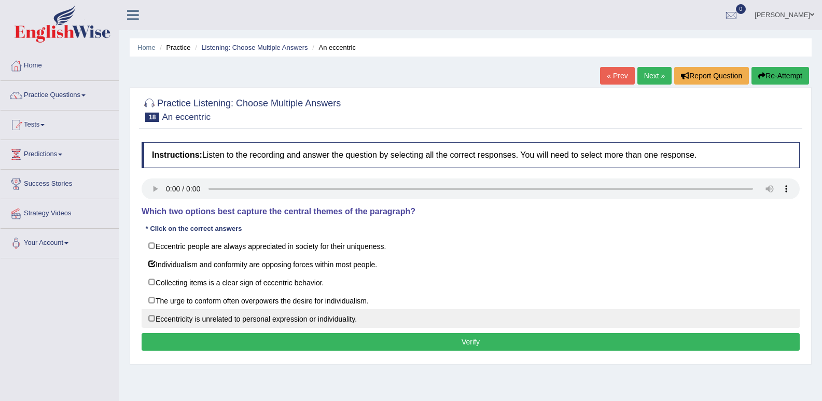
click at [262, 317] on label "Eccentricity is unrelated to personal expression or individuality." at bounding box center [471, 318] width 658 height 19
checkbox input "true"
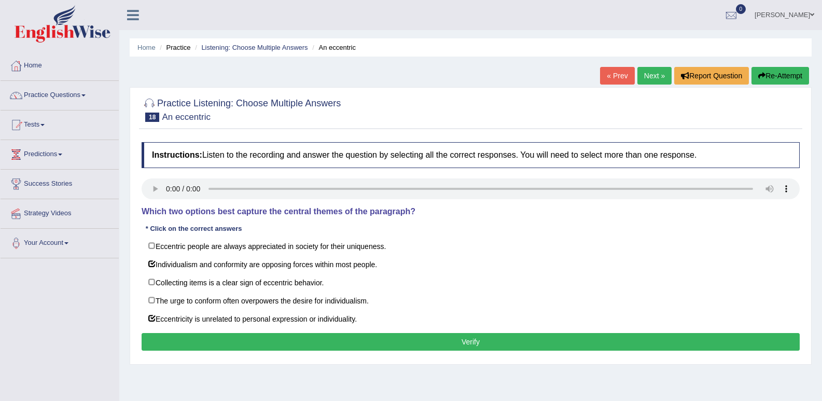
click at [334, 342] on button "Verify" at bounding box center [471, 342] width 658 height 18
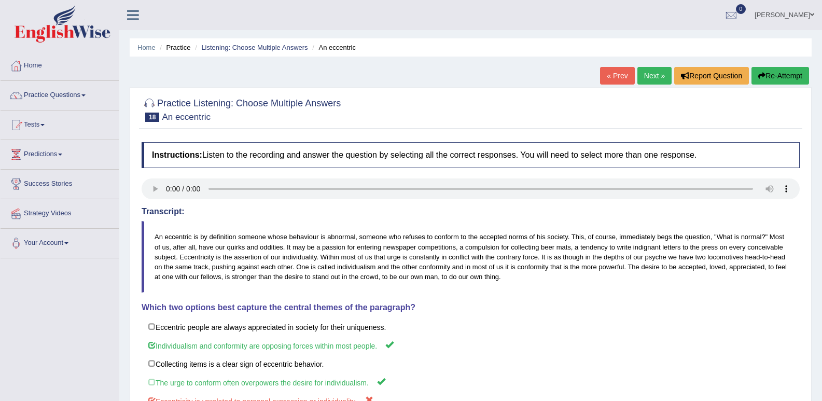
click at [641, 78] on link "Next »" at bounding box center [654, 76] width 34 height 18
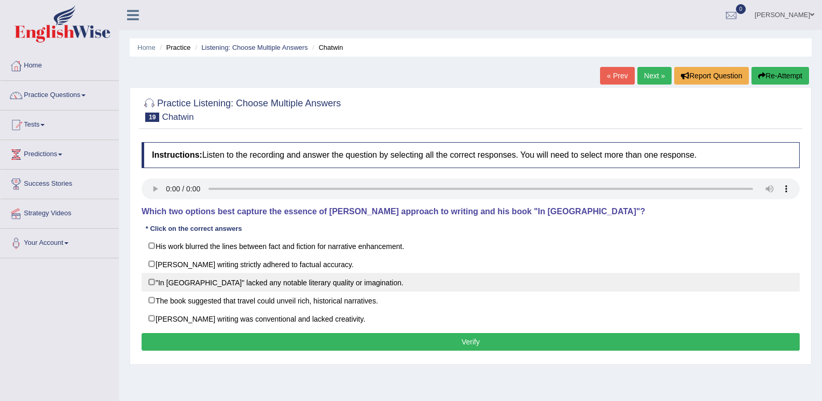
click at [163, 276] on label ""In Patagonia" lacked any notable literary quality or imagination." at bounding box center [471, 282] width 658 height 19
checkbox input "true"
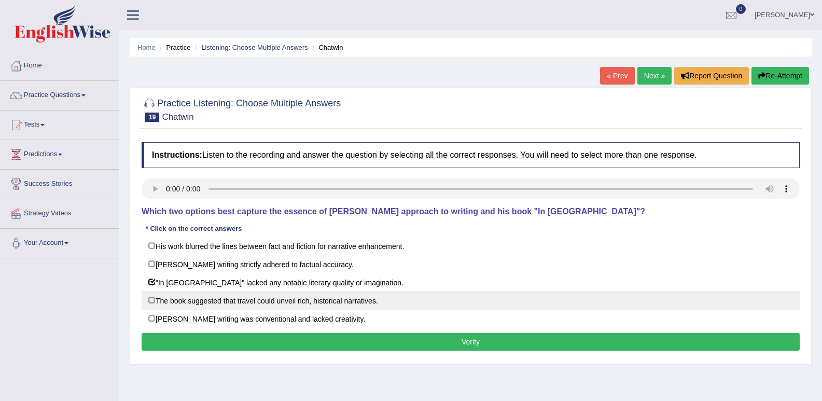
click at [200, 301] on label "The book suggested that travel could unveil rich, historical narratives." at bounding box center [471, 300] width 658 height 19
checkbox input "true"
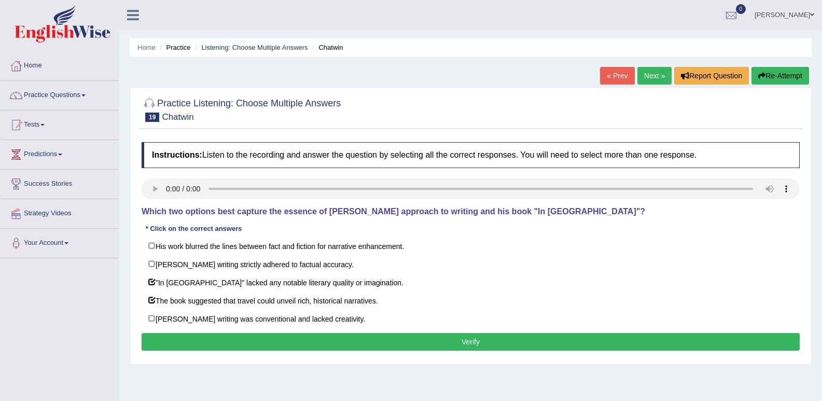
click at [305, 340] on button "Verify" at bounding box center [471, 342] width 658 height 18
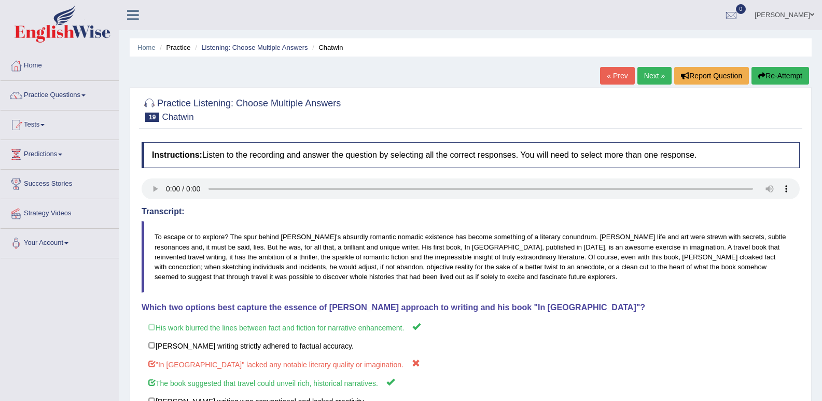
click at [644, 71] on link "Next »" at bounding box center [654, 76] width 34 height 18
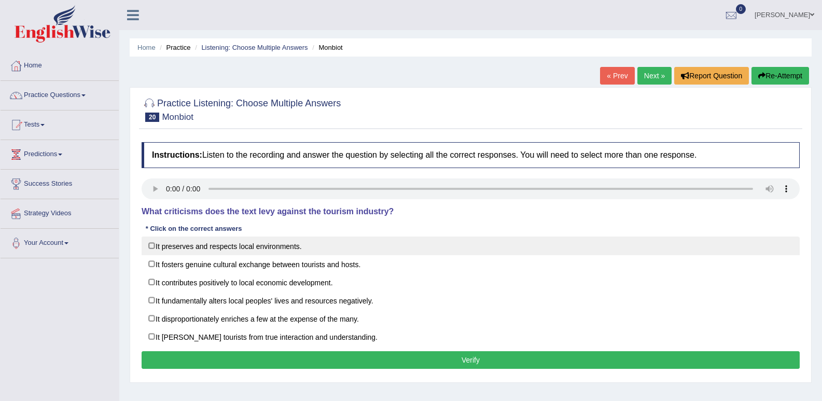
click at [147, 247] on label "It preserves and respects local environments." at bounding box center [471, 245] width 658 height 19
checkbox input "true"
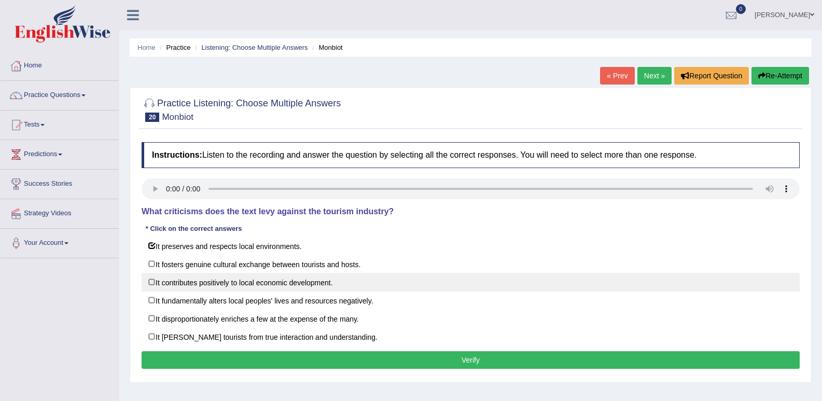
click at [176, 283] on label "It contributes positively to local economic development." at bounding box center [471, 282] width 658 height 19
checkbox input "true"
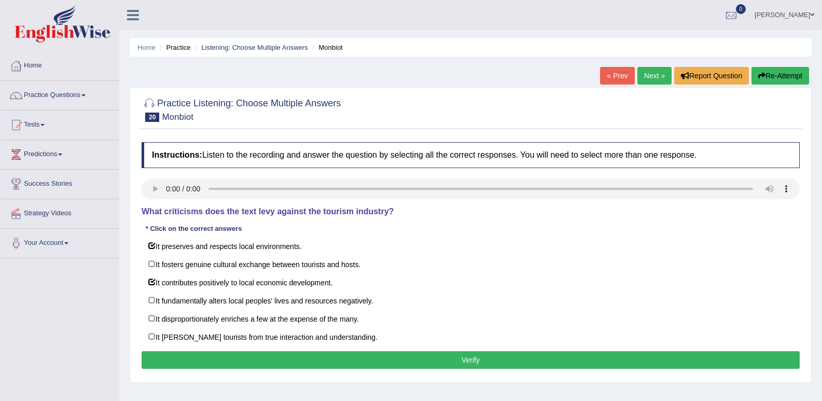
click at [330, 356] on button "Verify" at bounding box center [471, 360] width 658 height 18
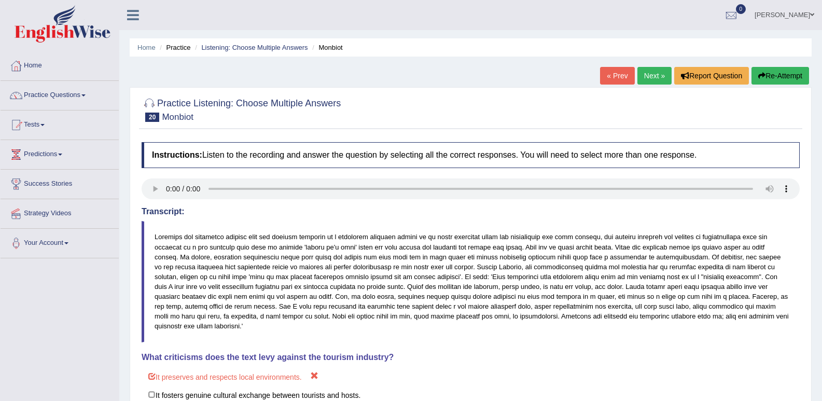
click at [647, 68] on link "Next »" at bounding box center [654, 76] width 34 height 18
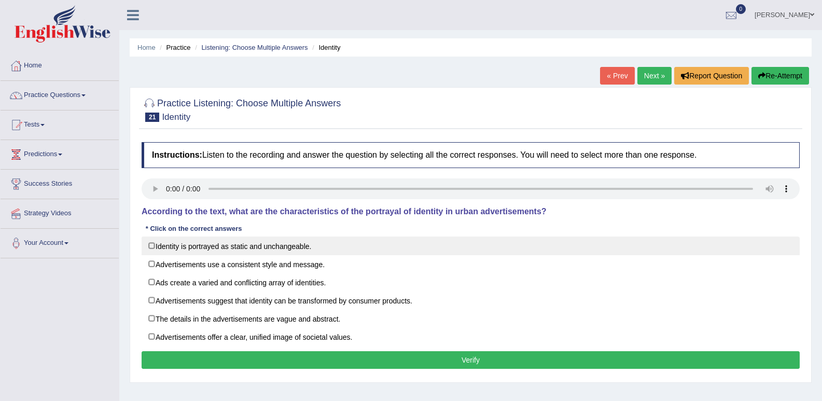
click at [221, 243] on label "Identity is portrayed as static and unchangeable." at bounding box center [471, 245] width 658 height 19
checkbox input "true"
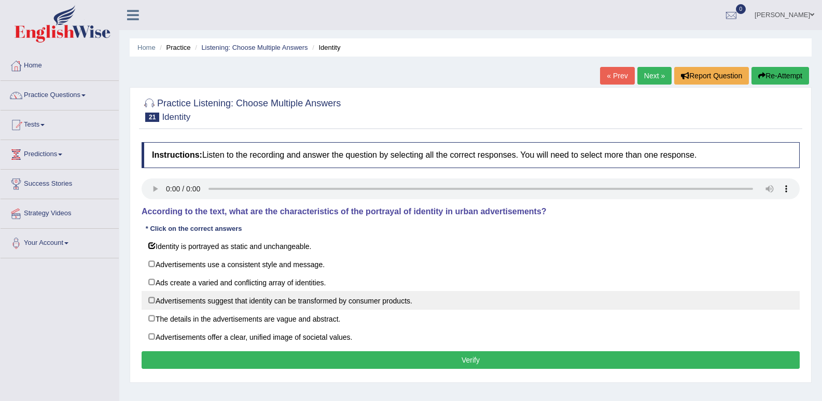
click at [386, 307] on label "Advertisements suggest that identity can be transformed by consumer products." at bounding box center [471, 300] width 658 height 19
checkbox input "true"
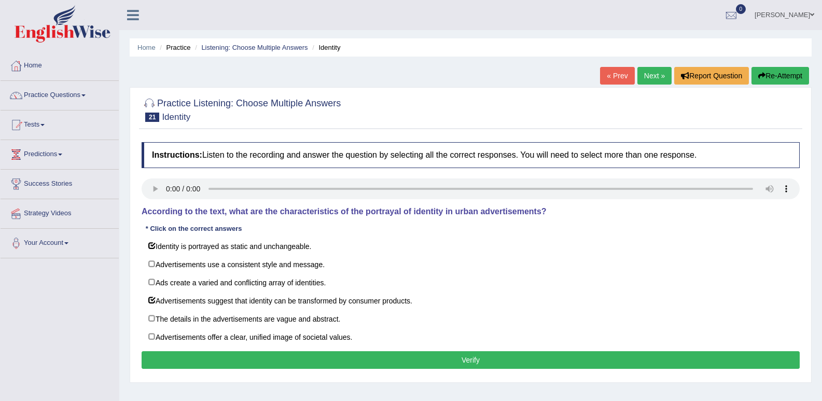
click at [483, 357] on button "Verify" at bounding box center [471, 360] width 658 height 18
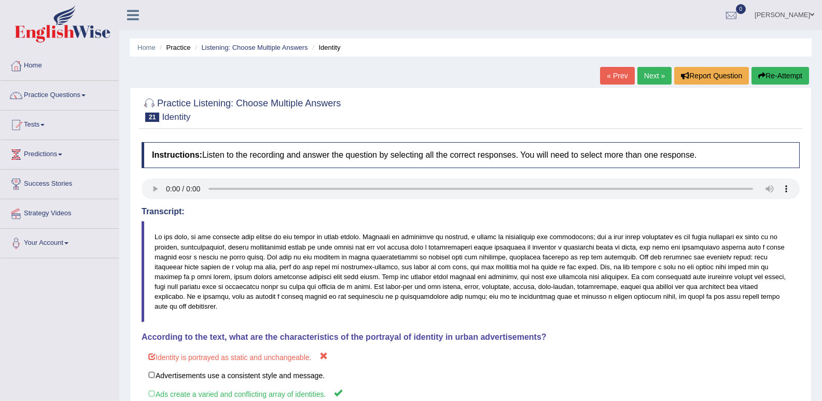
click at [650, 81] on link "Next »" at bounding box center [654, 76] width 34 height 18
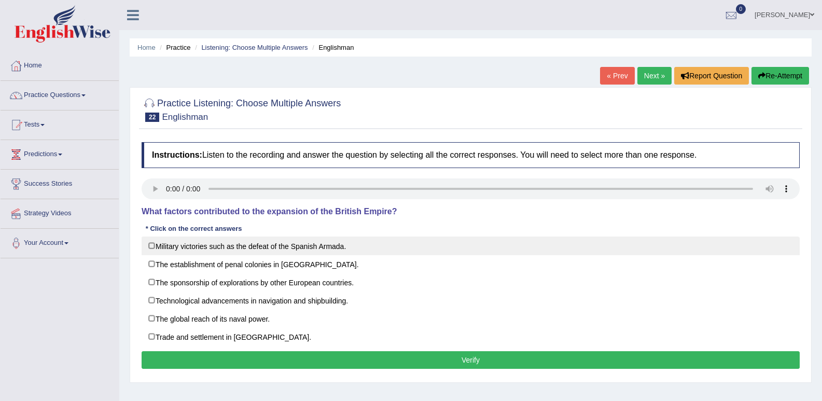
click at [218, 244] on label "Military victories such as the defeat of the Spanish Armada." at bounding box center [471, 245] width 658 height 19
checkbox input "true"
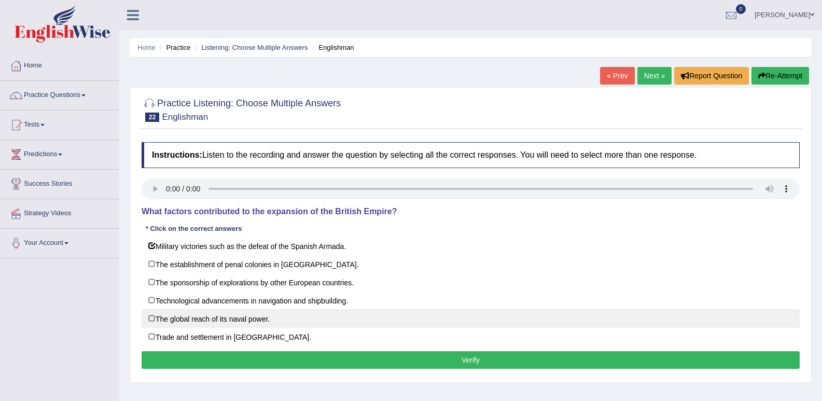
click at [240, 314] on label "The global reach of its naval power." at bounding box center [471, 318] width 658 height 19
checkbox input "true"
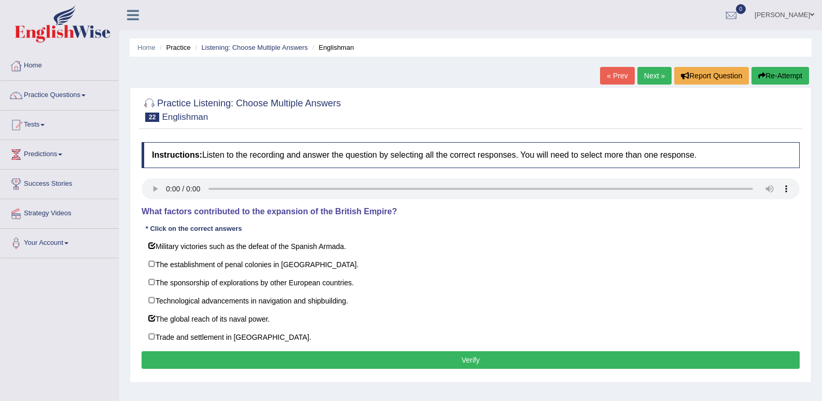
click at [320, 358] on button "Verify" at bounding box center [471, 360] width 658 height 18
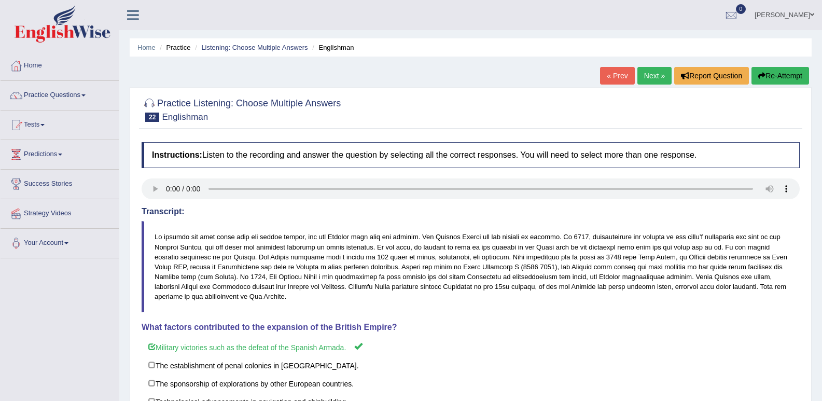
click at [644, 74] on link "Next »" at bounding box center [654, 76] width 34 height 18
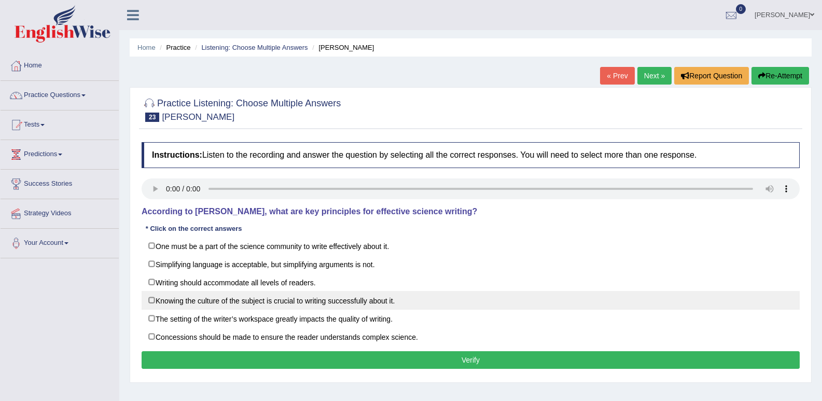
click at [272, 299] on label "Knowing the culture of the subject is crucial to writing successfully about it." at bounding box center [471, 300] width 658 height 19
checkbox input "true"
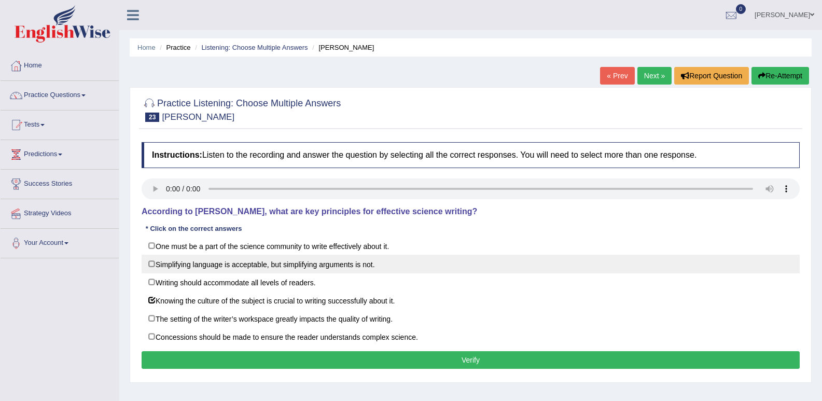
click at [272, 259] on label "Simplifying language is acceptable, but simplifying arguments is not." at bounding box center [471, 264] width 658 height 19
checkbox input "true"
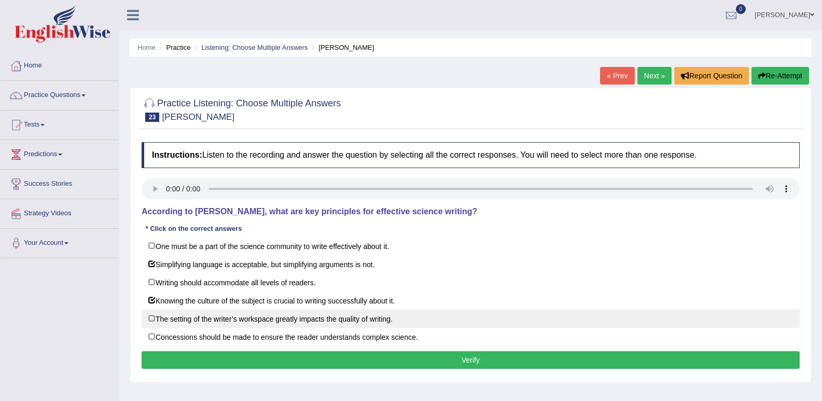
click at [275, 311] on label "The setting of the writer’s workspace greatly impacts the quality of writing." at bounding box center [471, 318] width 658 height 19
checkbox input "true"
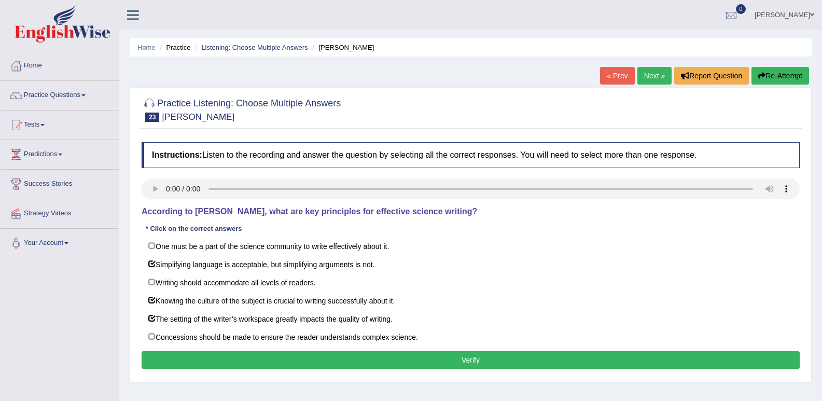
click at [352, 361] on button "Verify" at bounding box center [471, 360] width 658 height 18
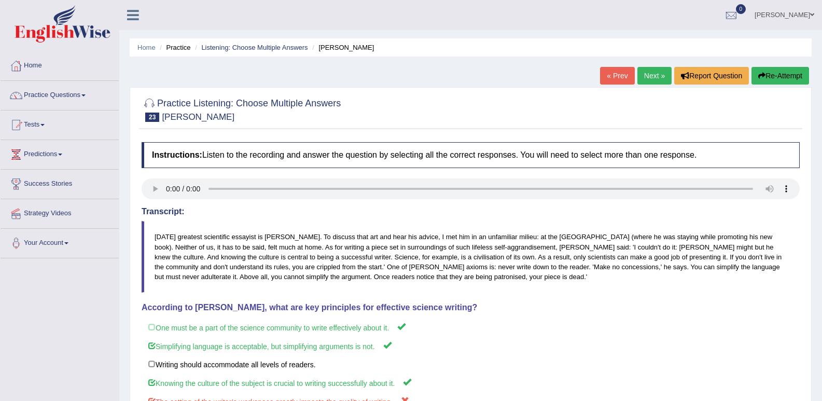
click at [658, 83] on link "Next »" at bounding box center [654, 76] width 34 height 18
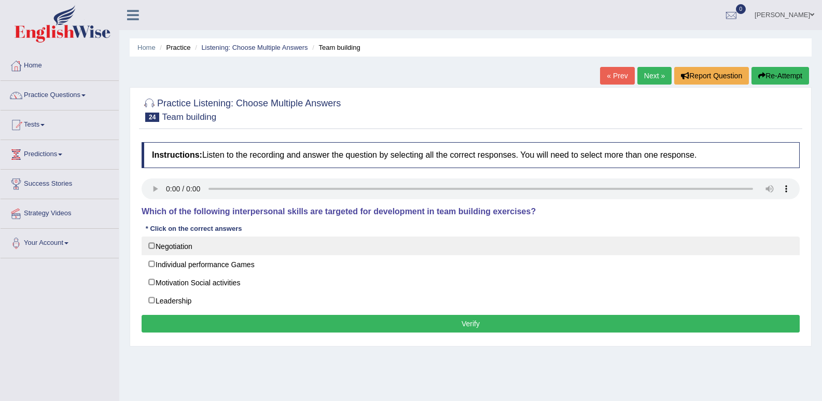
click at [148, 252] on label "Negotiation" at bounding box center [471, 245] width 658 height 19
checkbox input "true"
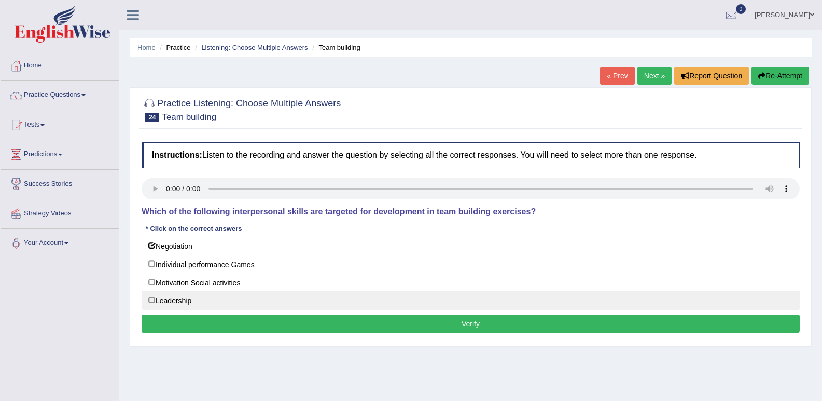
click at [162, 304] on label "Leadership" at bounding box center [471, 300] width 658 height 19
checkbox input "true"
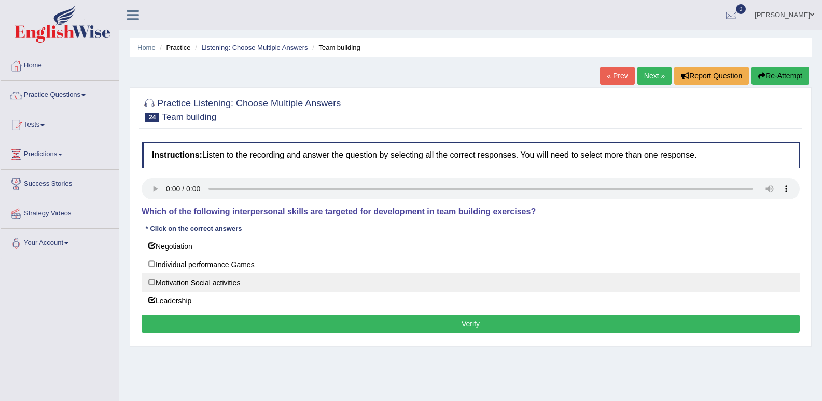
click at [175, 279] on label "Motivation Social activities" at bounding box center [471, 282] width 658 height 19
checkbox input "false"
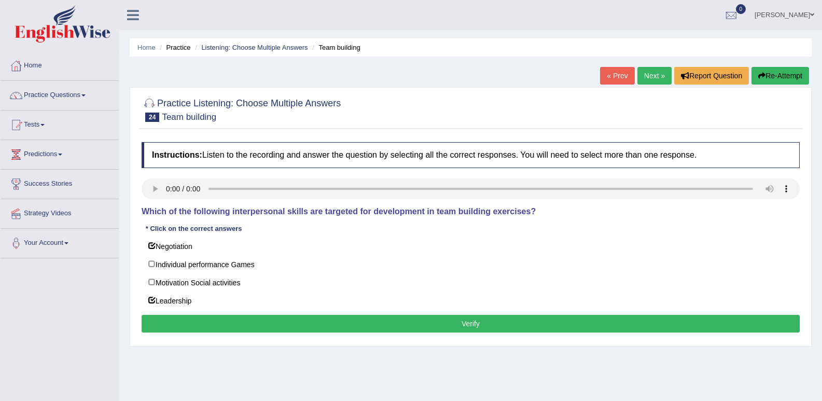
click at [472, 319] on button "Verify" at bounding box center [471, 324] width 658 height 18
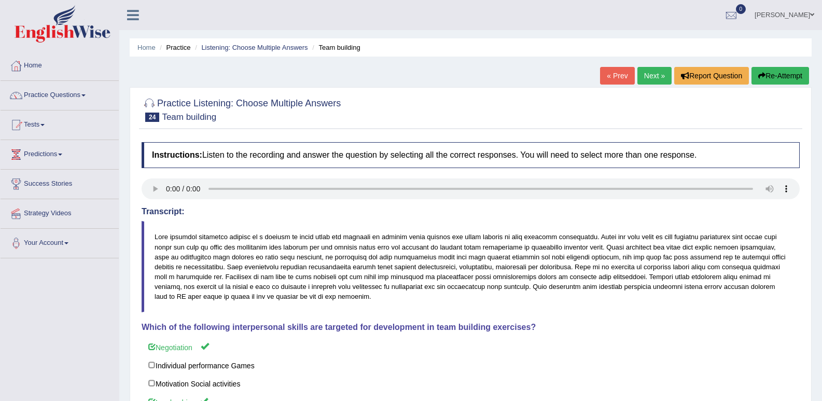
click at [639, 75] on link "Next »" at bounding box center [654, 76] width 34 height 18
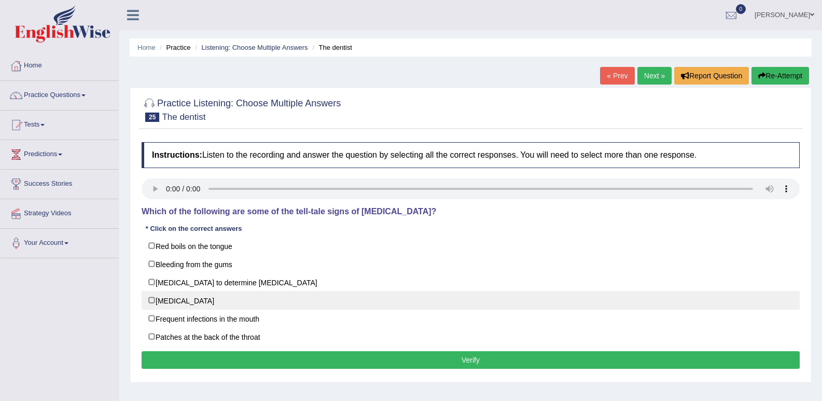
click at [152, 304] on label "Loose teeth" at bounding box center [471, 300] width 658 height 19
checkbox input "true"
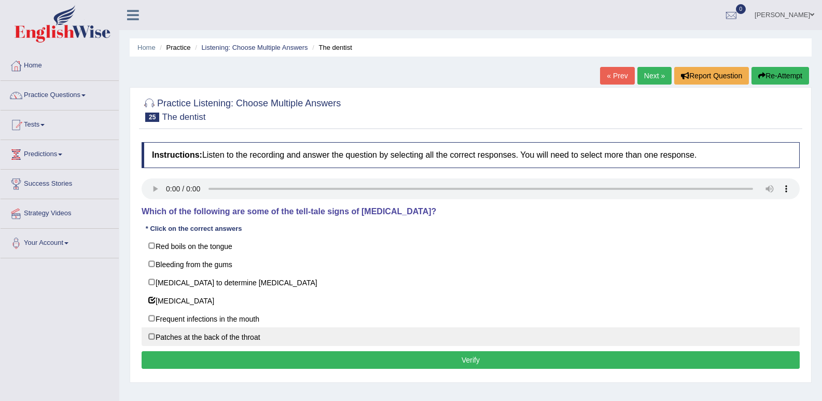
click at [158, 343] on label "Patches at the back of the throat" at bounding box center [471, 336] width 658 height 19
checkbox input "true"
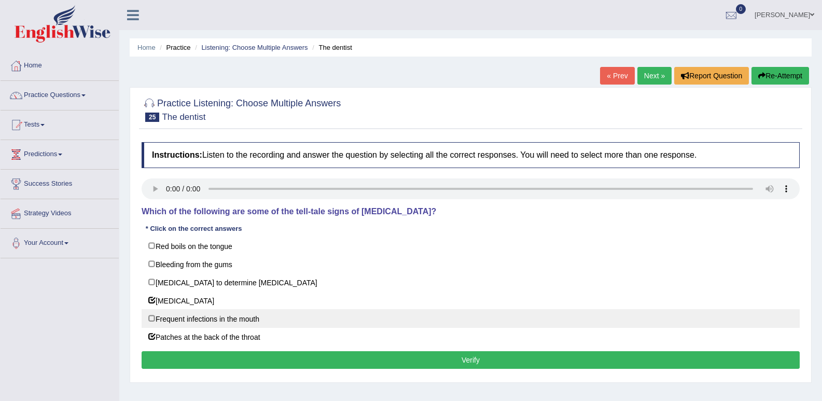
click at [189, 323] on label "Frequent infections in the mouth" at bounding box center [471, 318] width 658 height 19
checkbox input "true"
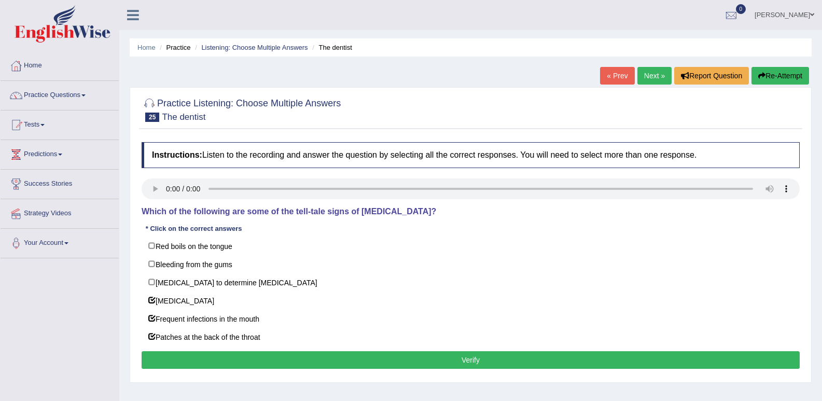
click at [249, 356] on button "Verify" at bounding box center [471, 360] width 658 height 18
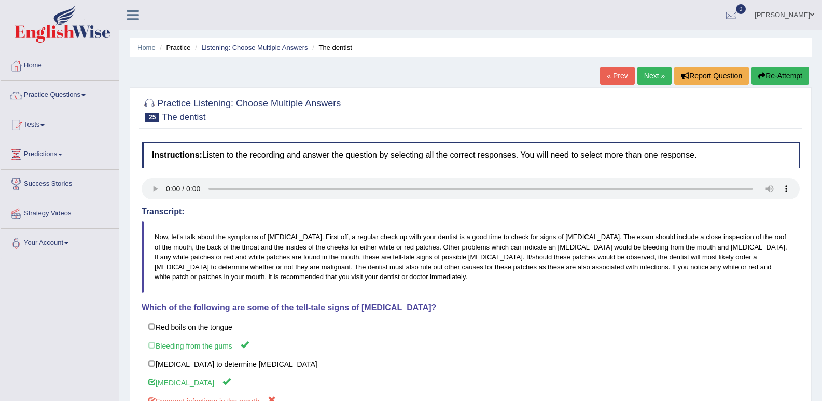
click at [660, 80] on link "Next »" at bounding box center [654, 76] width 34 height 18
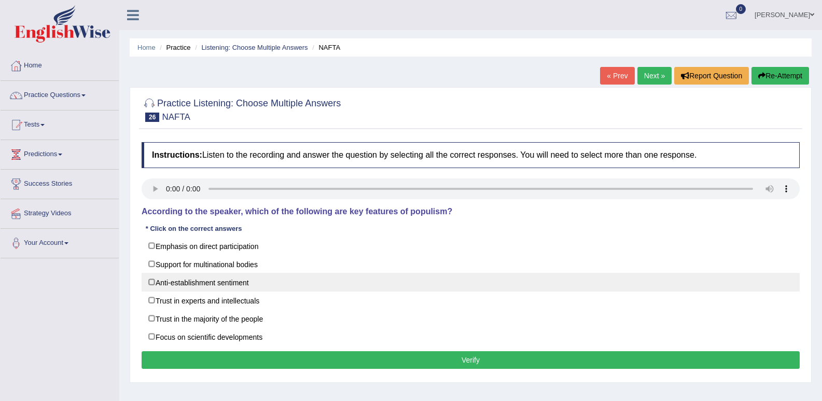
click at [187, 285] on label "Anti-establishment sentiment" at bounding box center [471, 282] width 658 height 19
checkbox input "true"
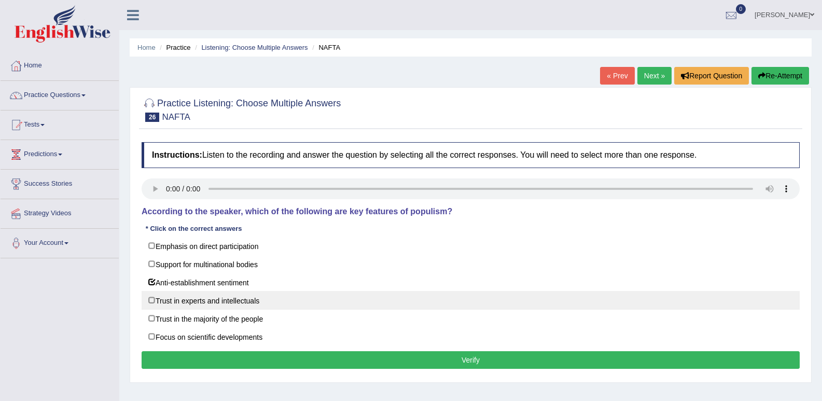
click at [198, 303] on label "Trust in experts and intellectuals" at bounding box center [471, 300] width 658 height 19
checkbox input "true"
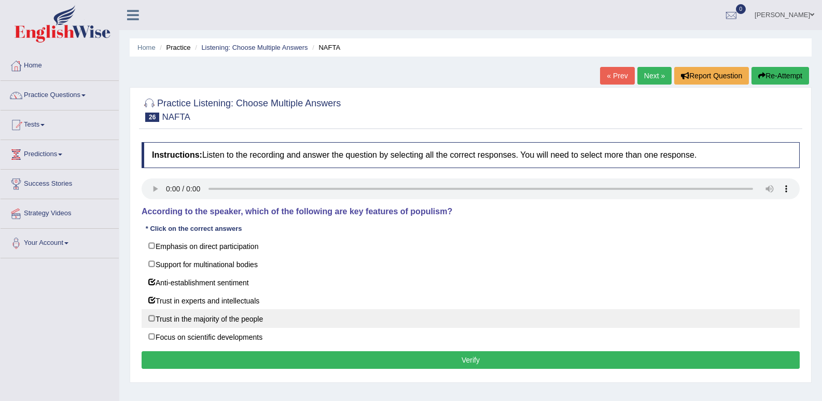
click at [277, 318] on label "Trust in the majority of the people" at bounding box center [471, 318] width 658 height 19
checkbox input "true"
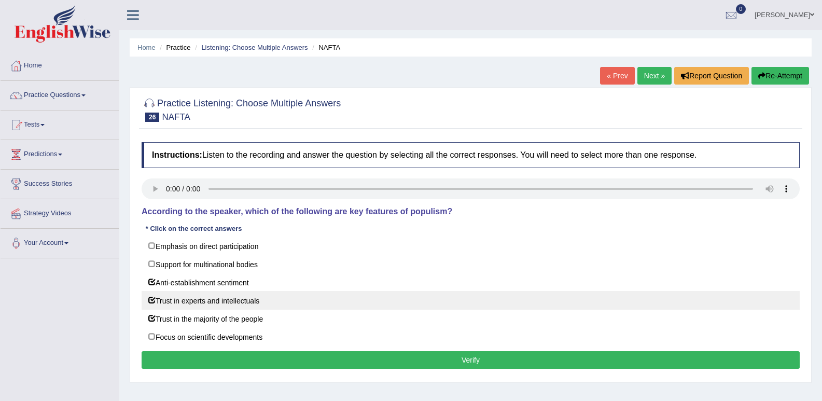
click at [260, 295] on label "Trust in experts and intellectuals" at bounding box center [471, 300] width 658 height 19
checkbox input "false"
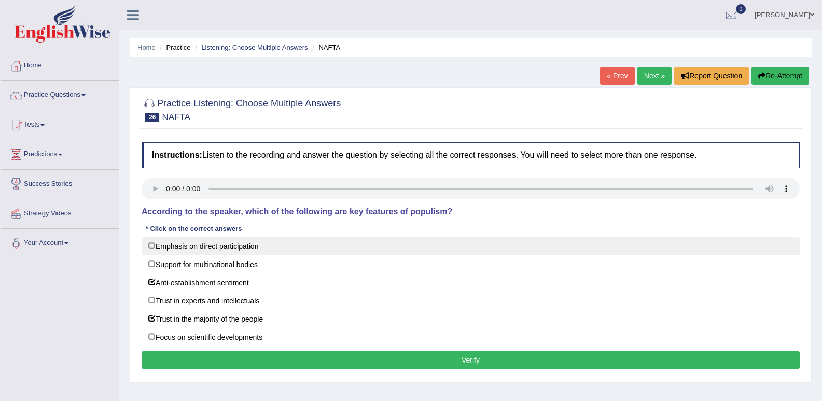
click at [234, 244] on label "Emphasis on direct participation" at bounding box center [471, 245] width 658 height 19
checkbox input "true"
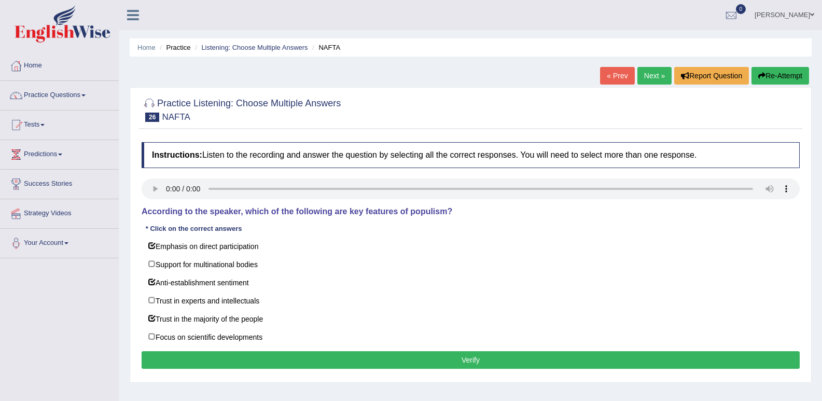
click at [344, 367] on button "Verify" at bounding box center [471, 360] width 658 height 18
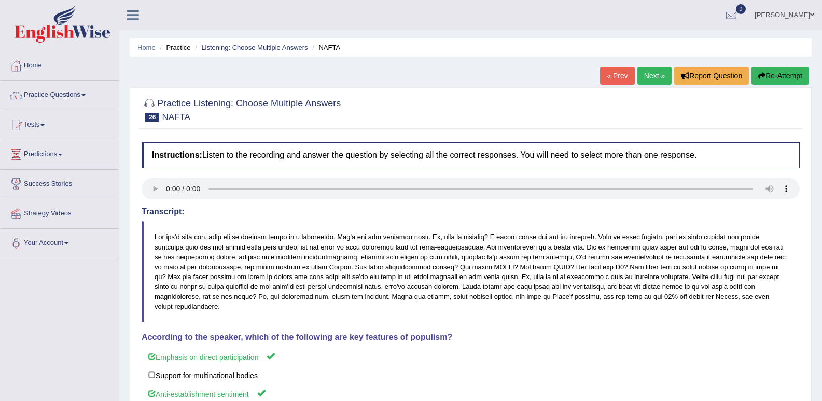
click at [651, 73] on link "Next »" at bounding box center [654, 76] width 34 height 18
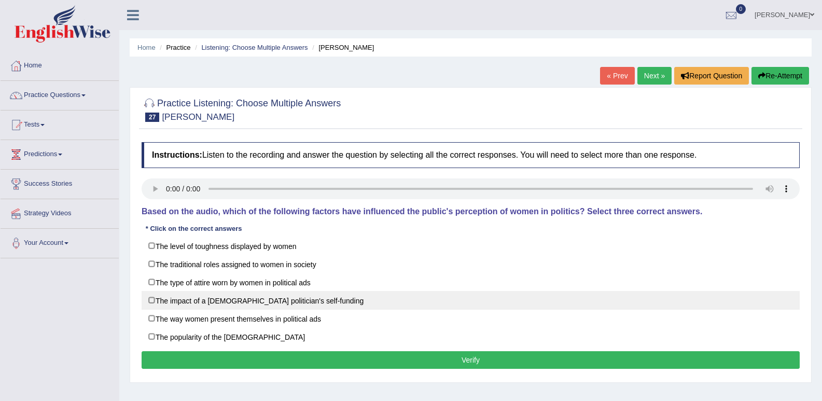
click at [209, 300] on label "The impact of a [DEMOGRAPHIC_DATA] politician's self-funding" at bounding box center [471, 300] width 658 height 19
checkbox input "true"
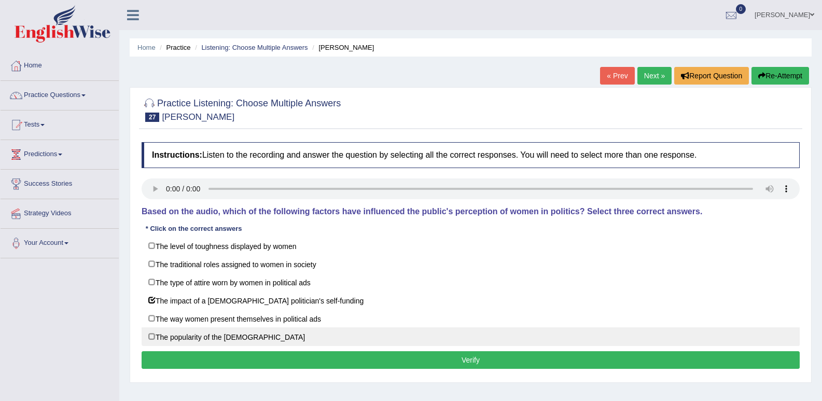
click at [233, 333] on label "The popularity of the Democratic party" at bounding box center [471, 336] width 658 height 19
checkbox input "true"
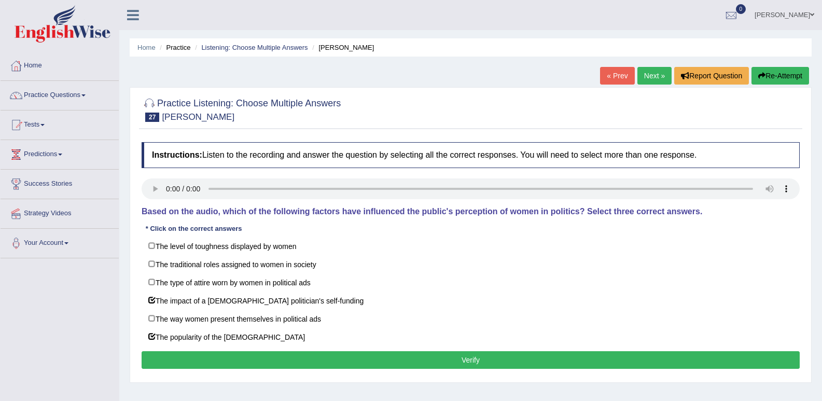
click at [297, 352] on button "Verify" at bounding box center [471, 360] width 658 height 18
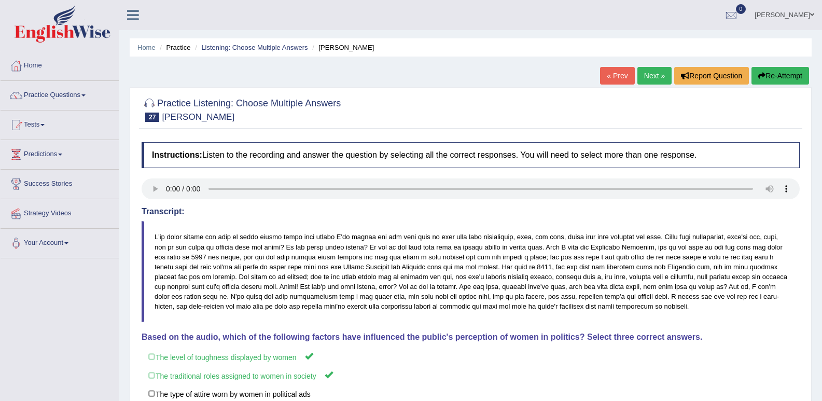
click at [659, 73] on link "Next »" at bounding box center [654, 76] width 34 height 18
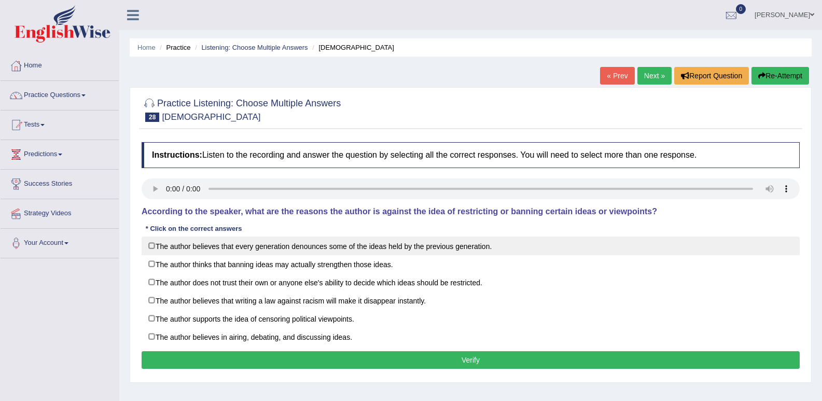
click at [318, 244] on label "The author believes that every generation denounces some of the ideas held by t…" at bounding box center [471, 245] width 658 height 19
checkbox input "true"
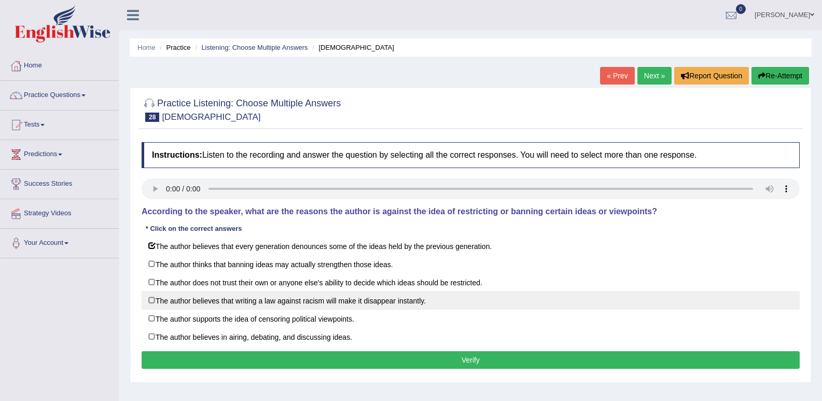
click at [277, 307] on label "The author believes that writing a law against racism will make it disappear in…" at bounding box center [471, 300] width 658 height 19
checkbox input "true"
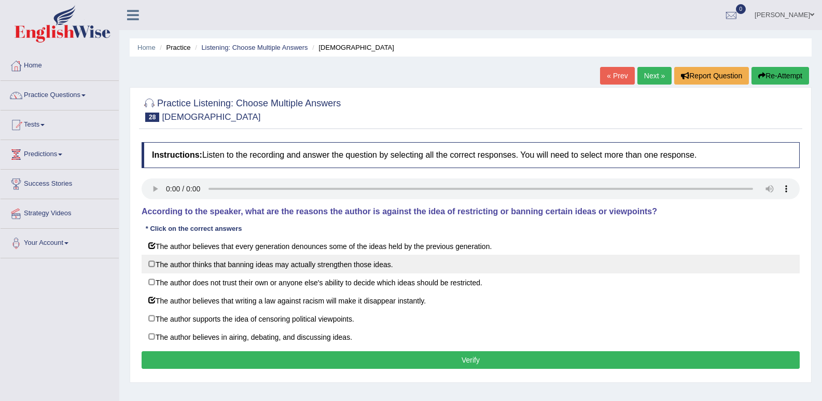
click at [274, 266] on label "The author thinks that banning ideas may actually strengthen those ideas." at bounding box center [471, 264] width 658 height 19
checkbox input "true"
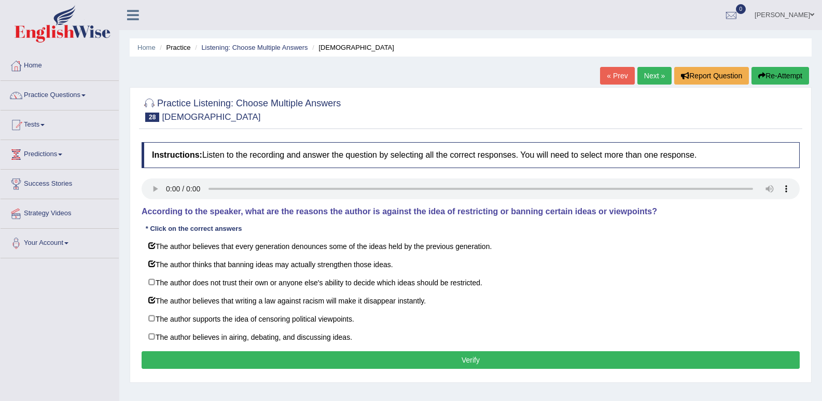
click at [472, 358] on button "Verify" at bounding box center [471, 360] width 658 height 18
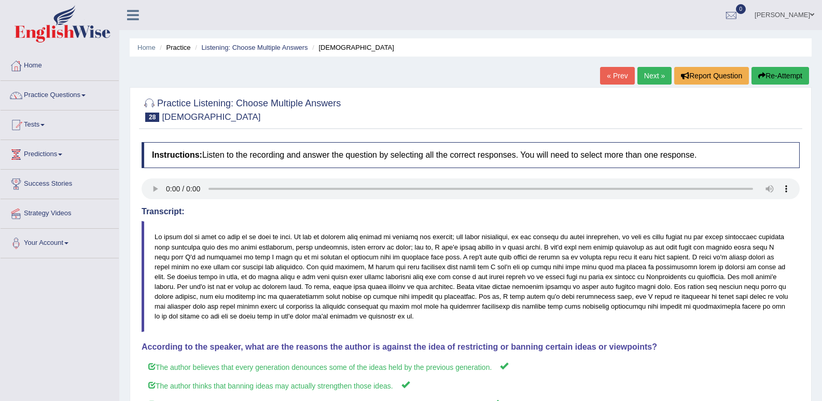
click at [644, 78] on link "Next »" at bounding box center [654, 76] width 34 height 18
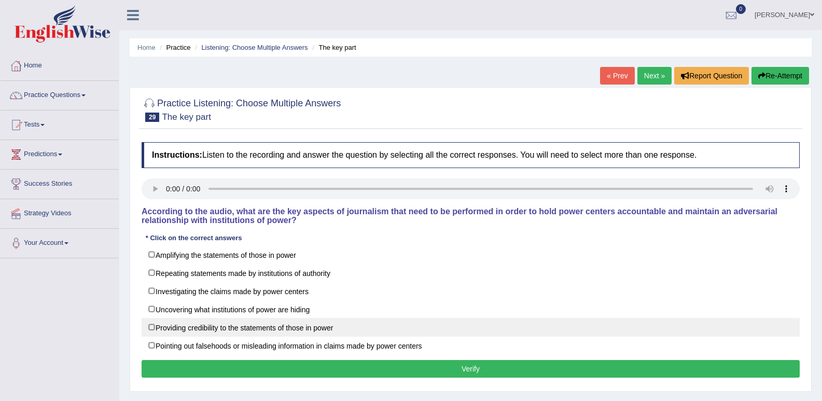
click at [204, 327] on label "Providing credibility to the statements of those in power" at bounding box center [471, 327] width 658 height 19
checkbox input "true"
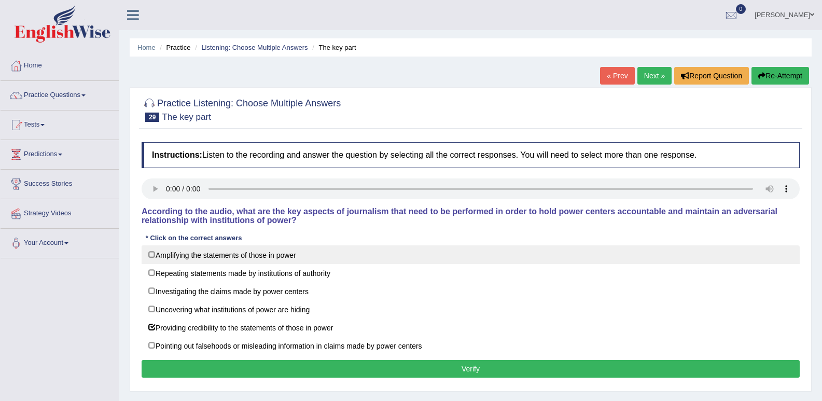
click at [238, 253] on label "Amplifying the statements of those in power" at bounding box center [471, 254] width 658 height 19
checkbox input "true"
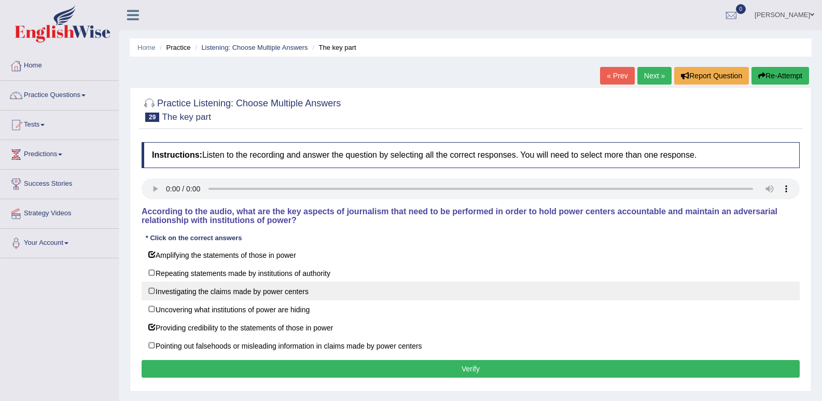
click at [198, 298] on label "Investigating the claims made by power centers" at bounding box center [471, 291] width 658 height 19
checkbox input "true"
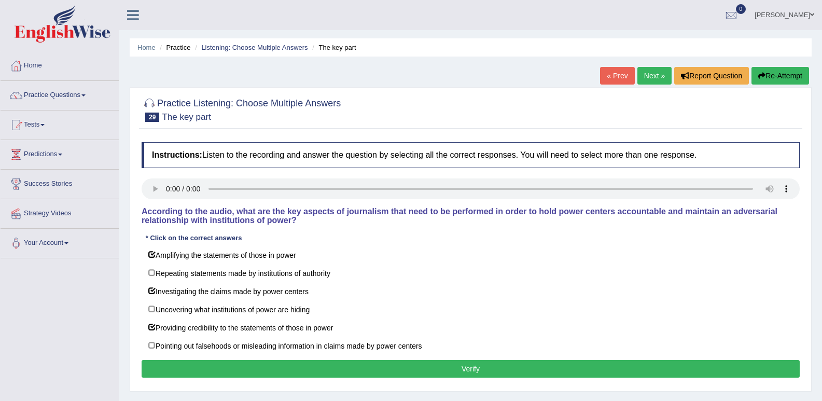
click at [497, 360] on button "Verify" at bounding box center [471, 369] width 658 height 18
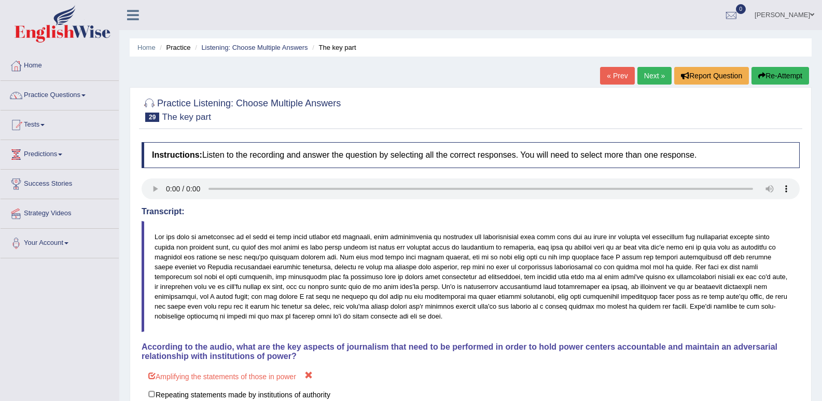
click at [649, 72] on link "Next »" at bounding box center [654, 76] width 34 height 18
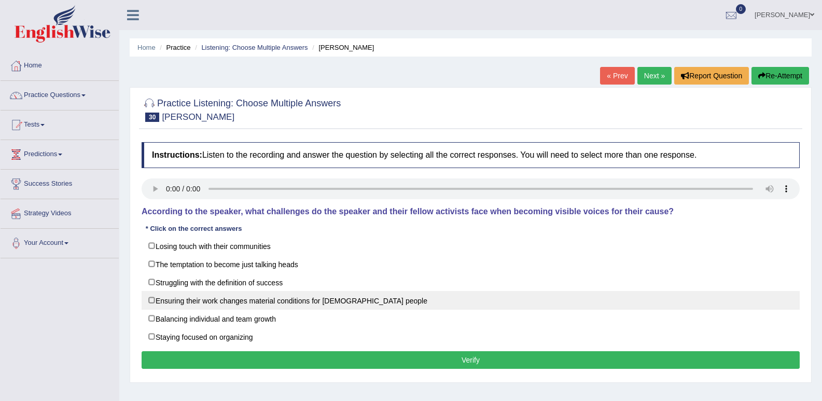
click at [353, 305] on label "Ensuring their work changes material conditions for [DEMOGRAPHIC_DATA] people" at bounding box center [471, 300] width 658 height 19
checkbox input "true"
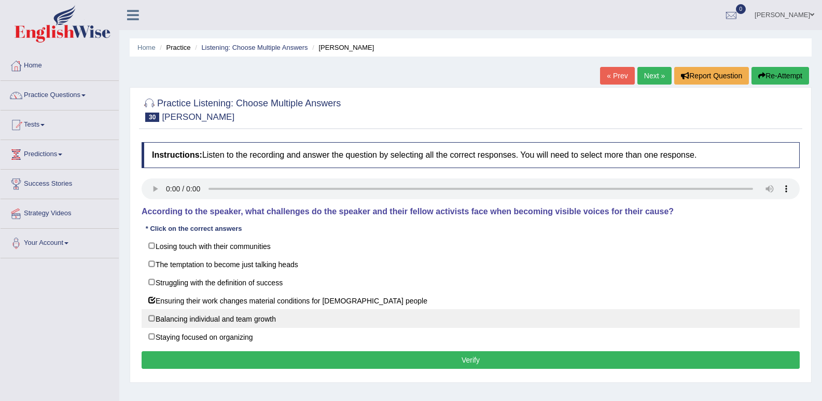
click at [288, 318] on label "Balancing individual and team growth" at bounding box center [471, 318] width 658 height 19
checkbox input "true"
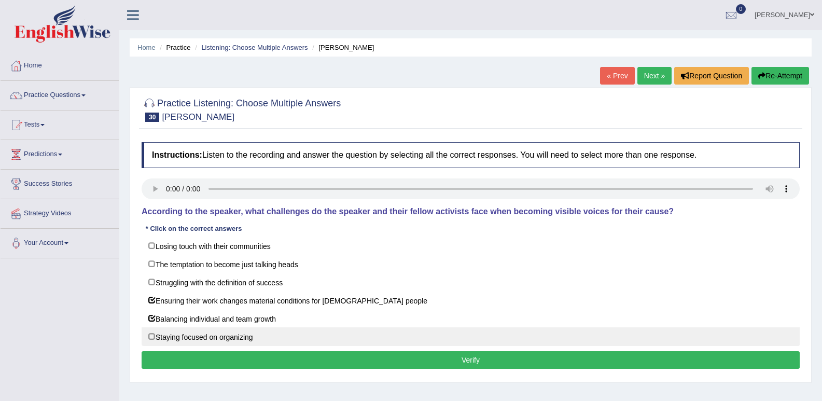
click at [271, 333] on label "Staying focused on organizing" at bounding box center [471, 336] width 658 height 19
checkbox input "true"
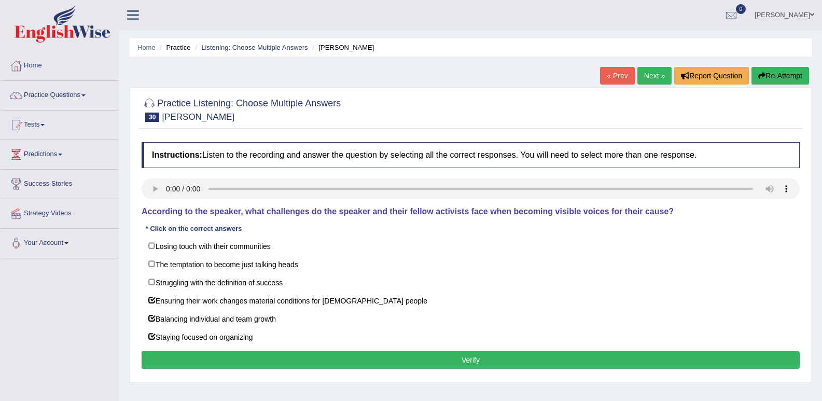
click at [423, 362] on button "Verify" at bounding box center [471, 360] width 658 height 18
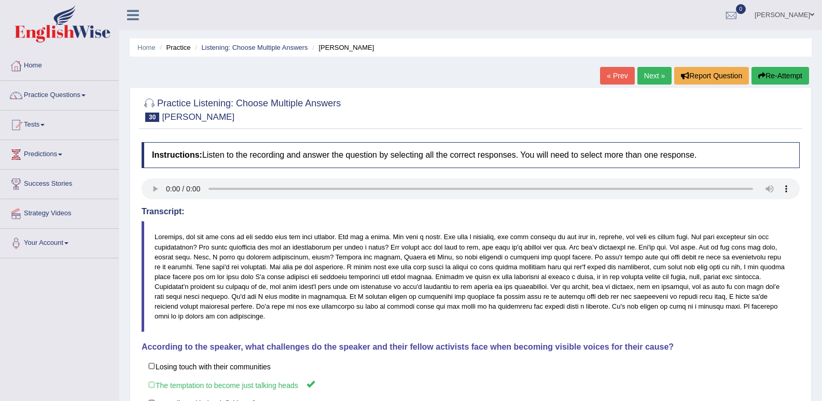
click at [644, 76] on link "Next »" at bounding box center [654, 76] width 34 height 18
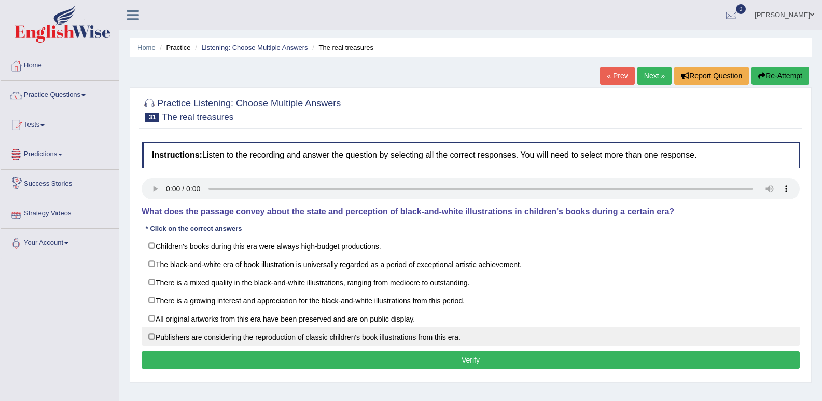
click at [184, 332] on label "Publishers are considering the reproduction of classic children's book illustra…" at bounding box center [471, 336] width 658 height 19
checkbox input "true"
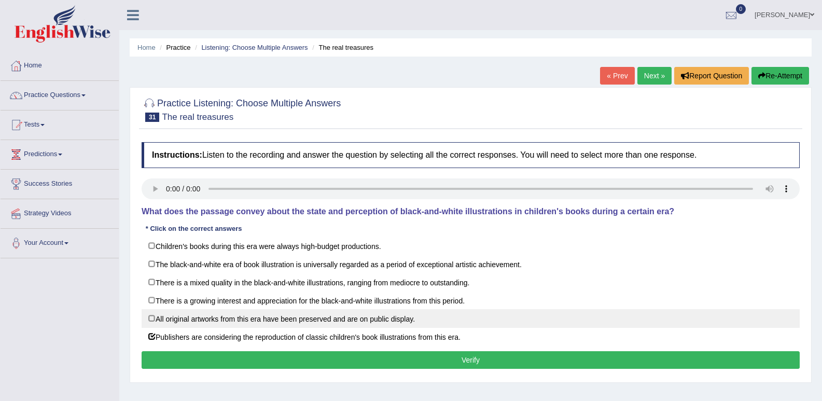
click at [229, 321] on label "All original artworks from this era have been preserved and are on public displ…" at bounding box center [471, 318] width 658 height 19
checkbox input "true"
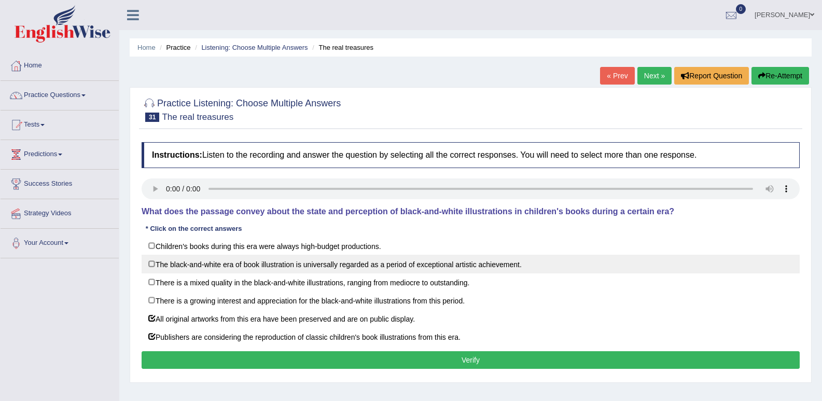
click at [288, 270] on label "The black-and-white era of book illustration is universally regarded as a perio…" at bounding box center [471, 264] width 658 height 19
checkbox input "true"
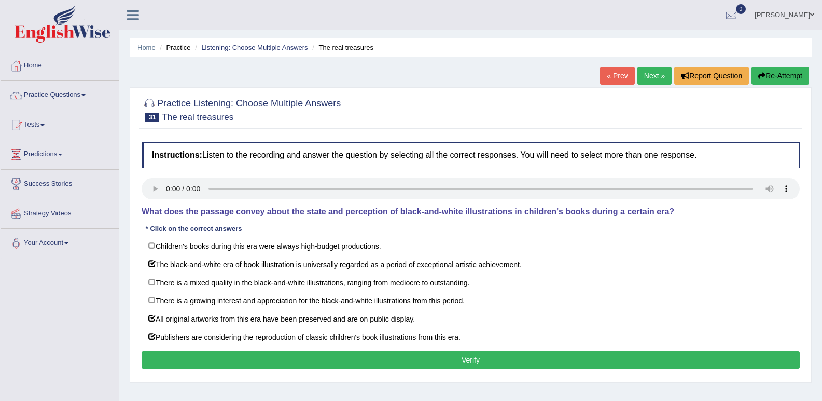
click at [664, 75] on link "Next »" at bounding box center [654, 76] width 34 height 18
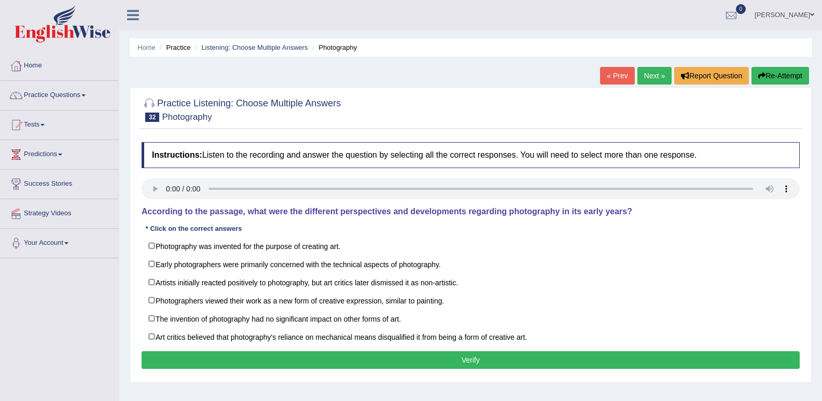
click at [612, 76] on link "« Prev" at bounding box center [617, 76] width 34 height 18
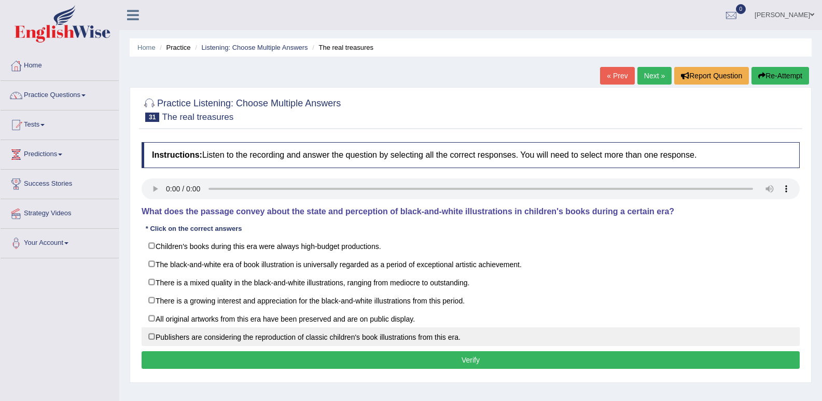
click at [147, 336] on label "Publishers are considering the reproduction of classic children's book illustra…" at bounding box center [471, 336] width 658 height 19
checkbox input "true"
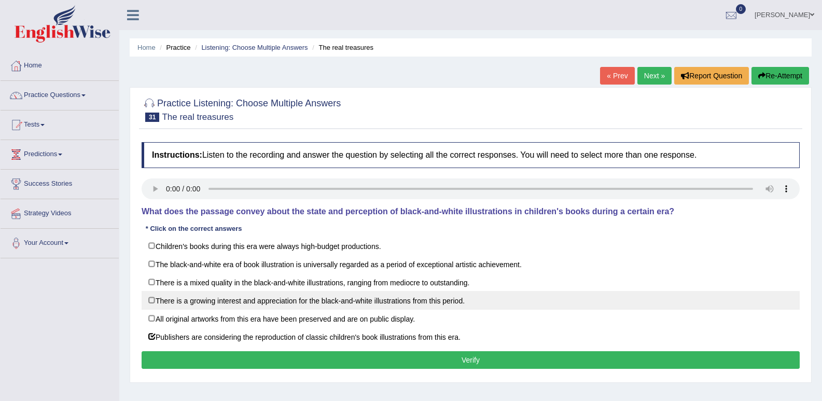
click at [154, 305] on label "There is a growing interest and appreciation for the black-and-white illustrati…" at bounding box center [471, 300] width 658 height 19
checkbox input "true"
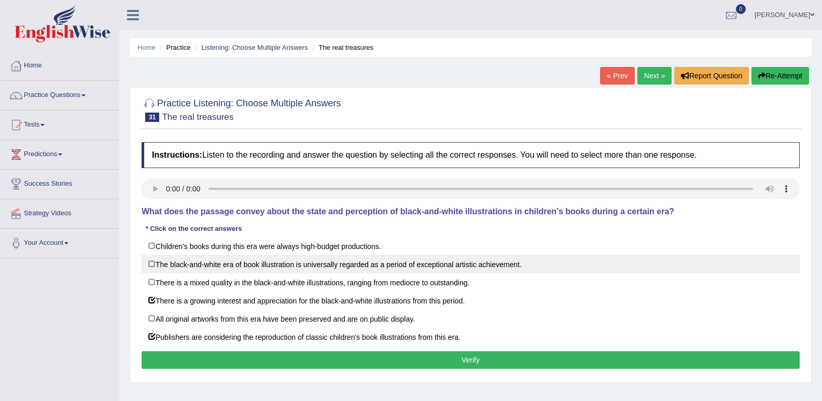
click at [157, 268] on label "The black-and-white era of book illustration is universally regarded as a perio…" at bounding box center [471, 264] width 658 height 19
checkbox input "true"
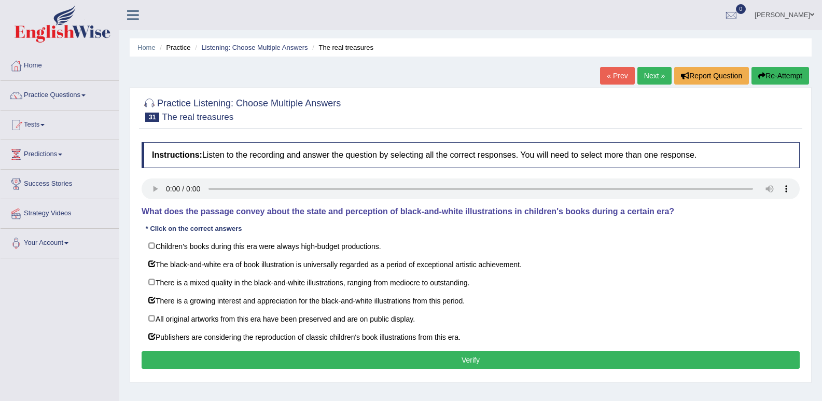
click at [342, 360] on button "Verify" at bounding box center [471, 360] width 658 height 18
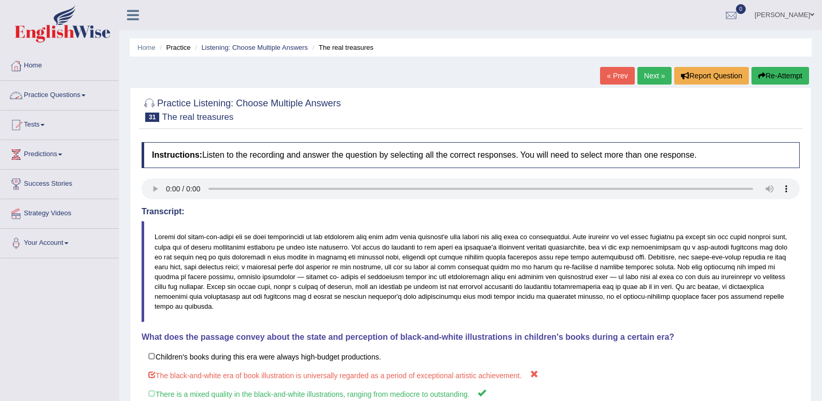
click at [63, 96] on link "Practice Questions" at bounding box center [60, 94] width 118 height 26
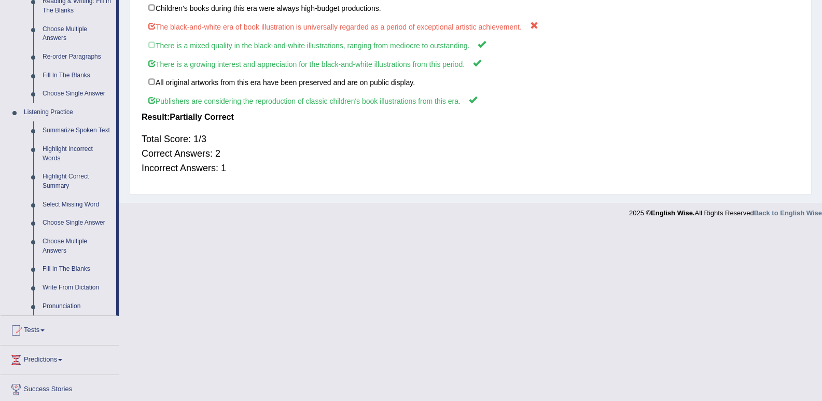
scroll to position [363, 0]
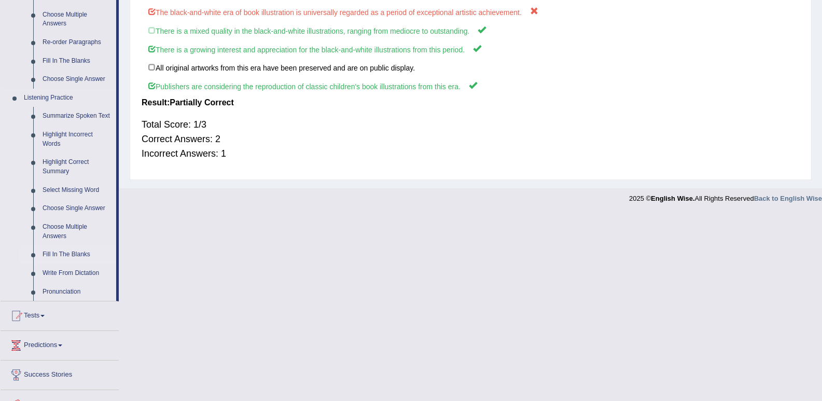
click at [69, 251] on link "Fill In The Blanks" at bounding box center [77, 254] width 78 height 19
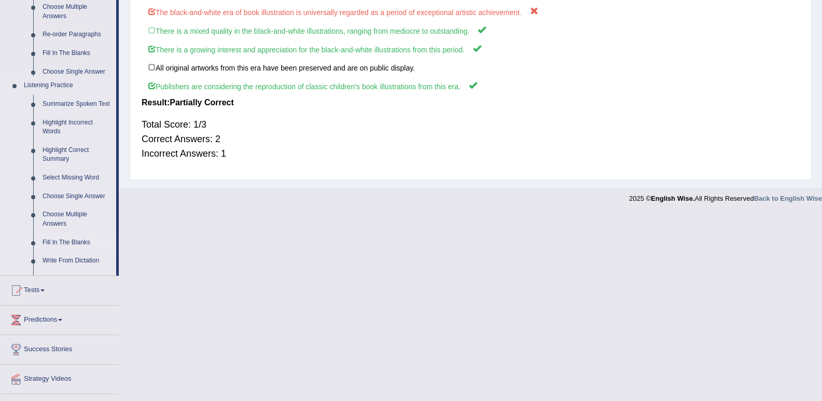
scroll to position [247, 0]
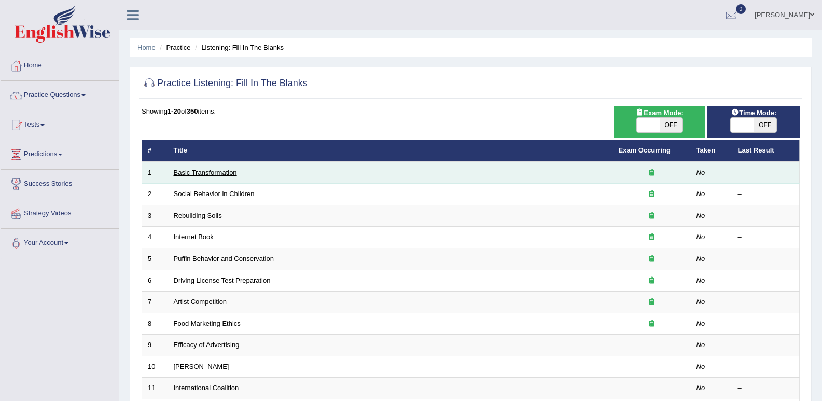
click at [217, 175] on link "Basic Transformation" at bounding box center [205, 173] width 63 height 8
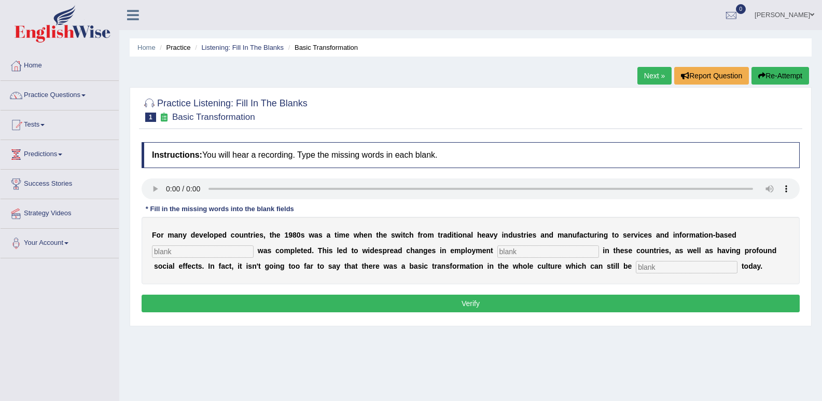
click at [190, 44] on li "Practice" at bounding box center [173, 48] width 33 height 10
click at [187, 45] on li "Practice" at bounding box center [173, 48] width 33 height 10
click at [69, 96] on link "Practice Questions" at bounding box center [60, 94] width 118 height 26
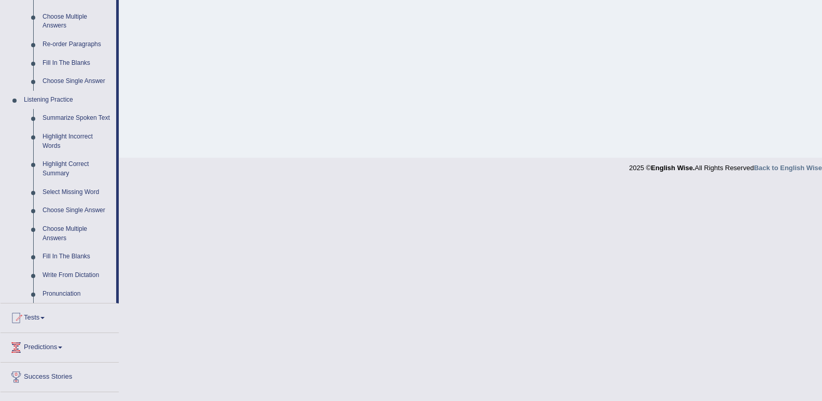
scroll to position [363, 0]
click at [83, 249] on link "Fill In The Blanks" at bounding box center [77, 254] width 78 height 19
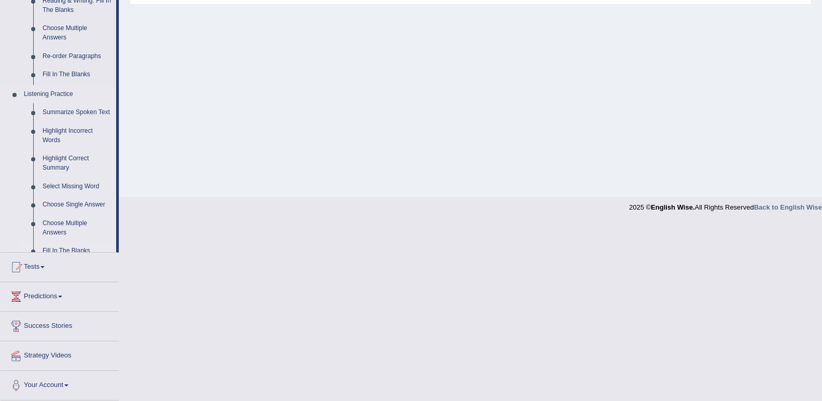
scroll to position [231, 0]
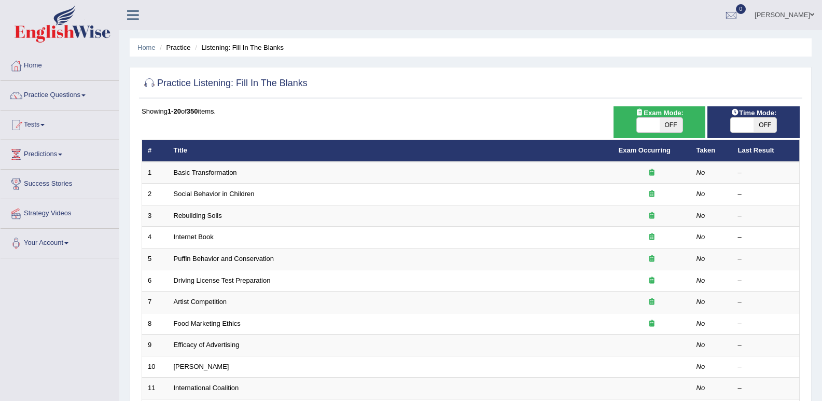
click at [771, 128] on span "OFF" at bounding box center [765, 125] width 23 height 15
checkbox input "true"
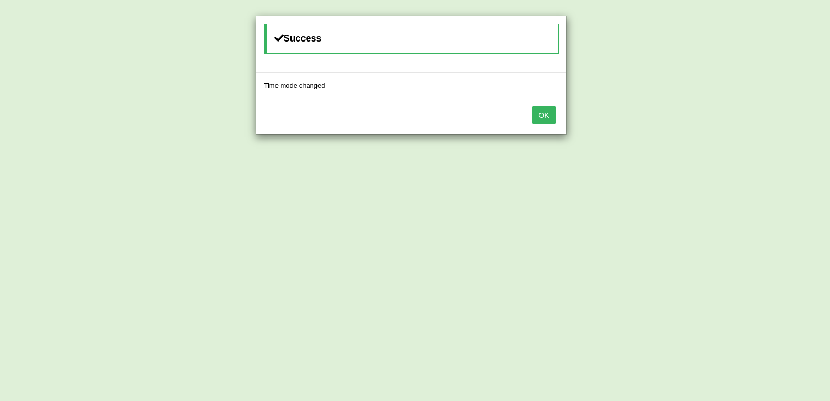
click at [544, 118] on button "OK" at bounding box center [544, 115] width 24 height 18
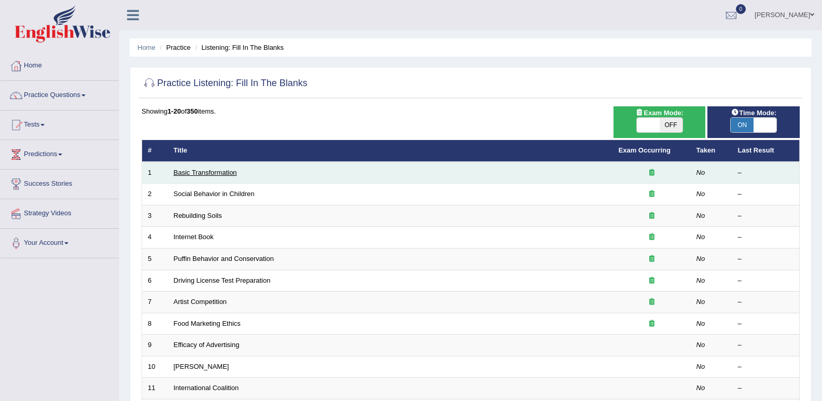
click at [189, 173] on link "Basic Transformation" at bounding box center [205, 173] width 63 height 8
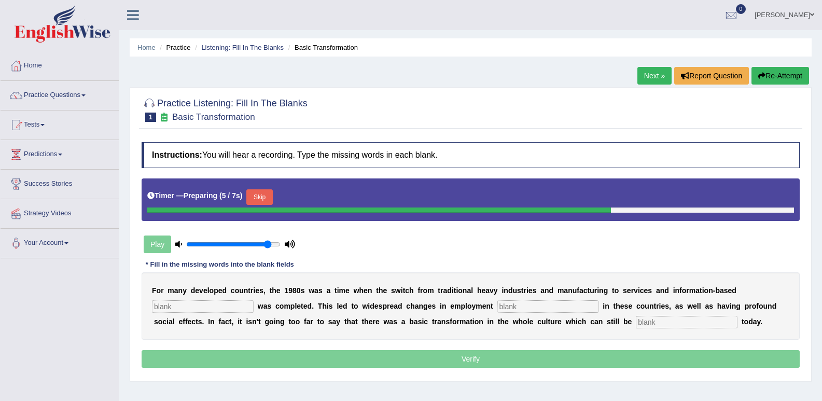
click at [154, 240] on div "Play" at bounding box center [220, 244] width 156 height 26
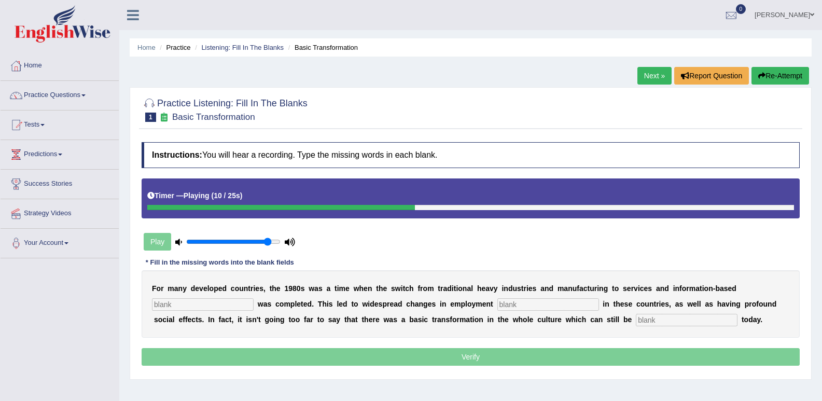
click at [169, 302] on input "text" at bounding box center [203, 304] width 102 height 12
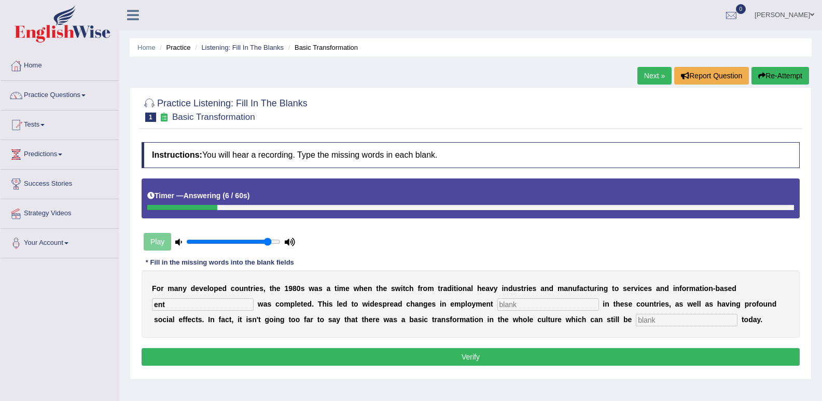
type input "ent"
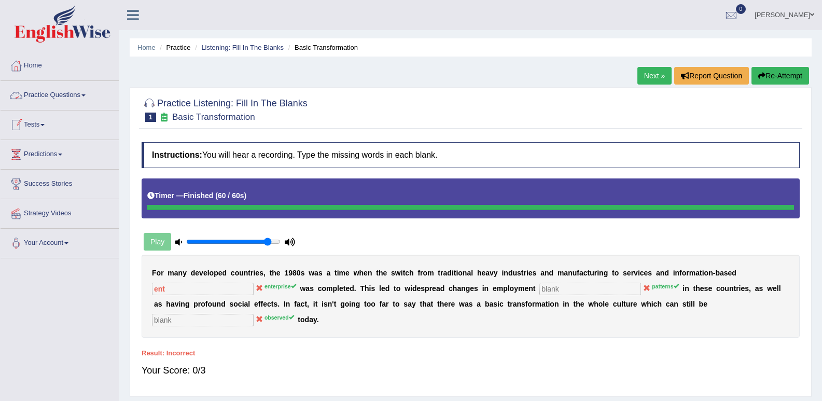
click at [76, 91] on link "Practice Questions" at bounding box center [60, 94] width 118 height 26
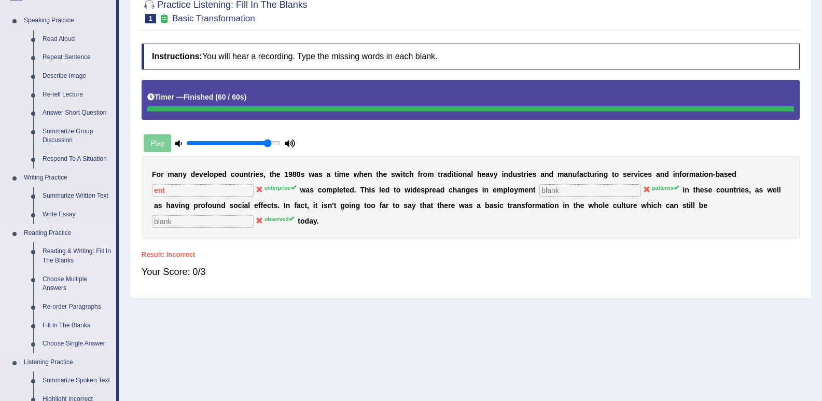
scroll to position [49, 0]
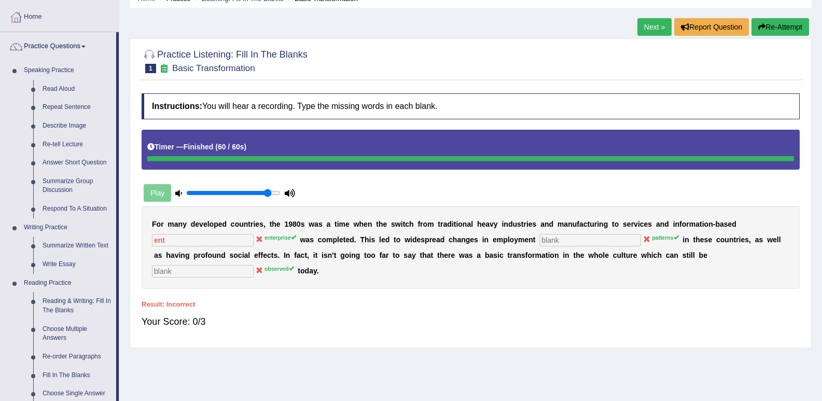
click at [13, 22] on div at bounding box center [16, 17] width 16 height 16
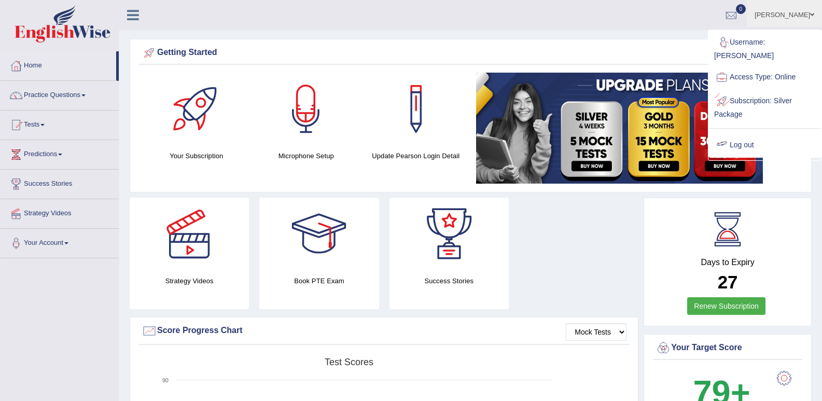
click at [740, 133] on link "Log out" at bounding box center [765, 145] width 112 height 24
